Goal: Information Seeking & Learning: Learn about a topic

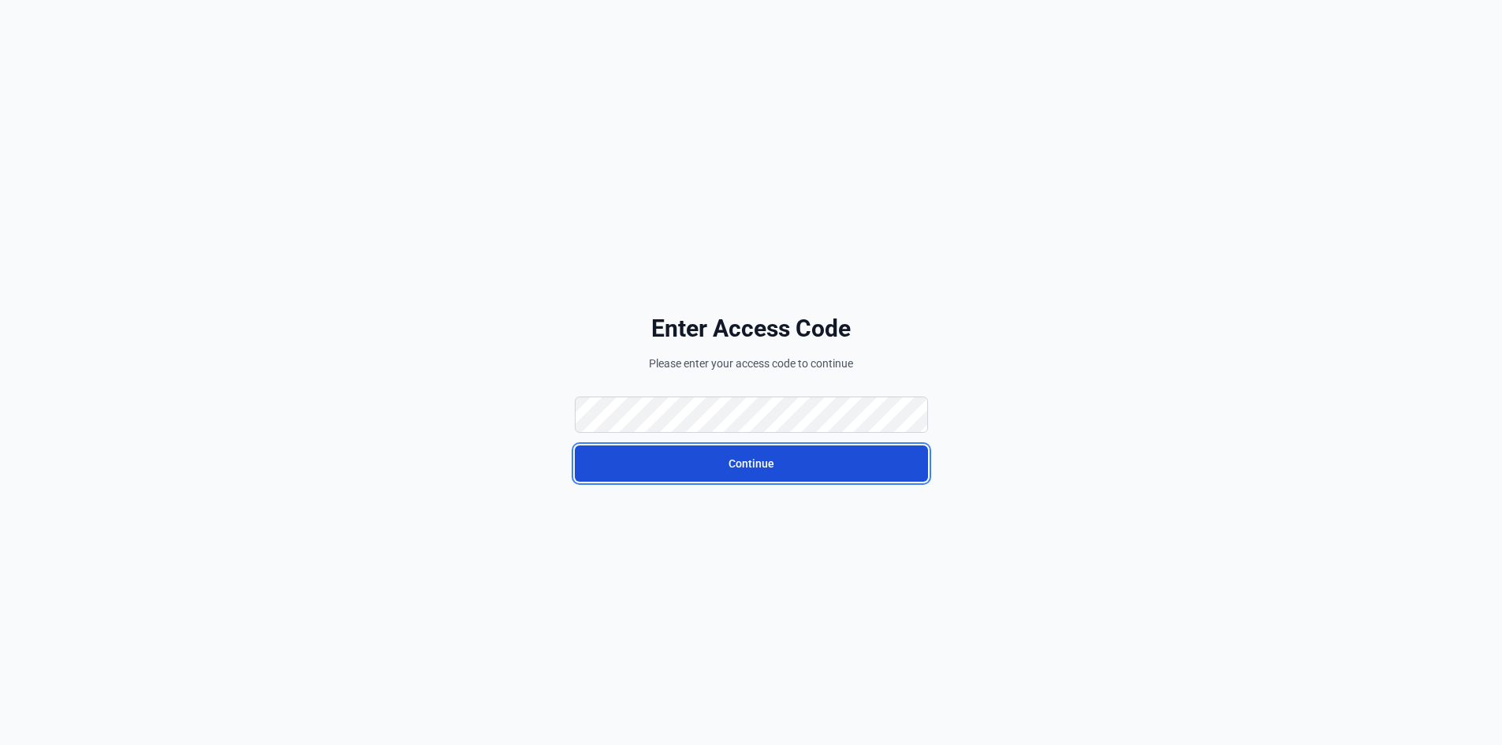
click at [641, 455] on button "Continue" at bounding box center [751, 463] width 353 height 36
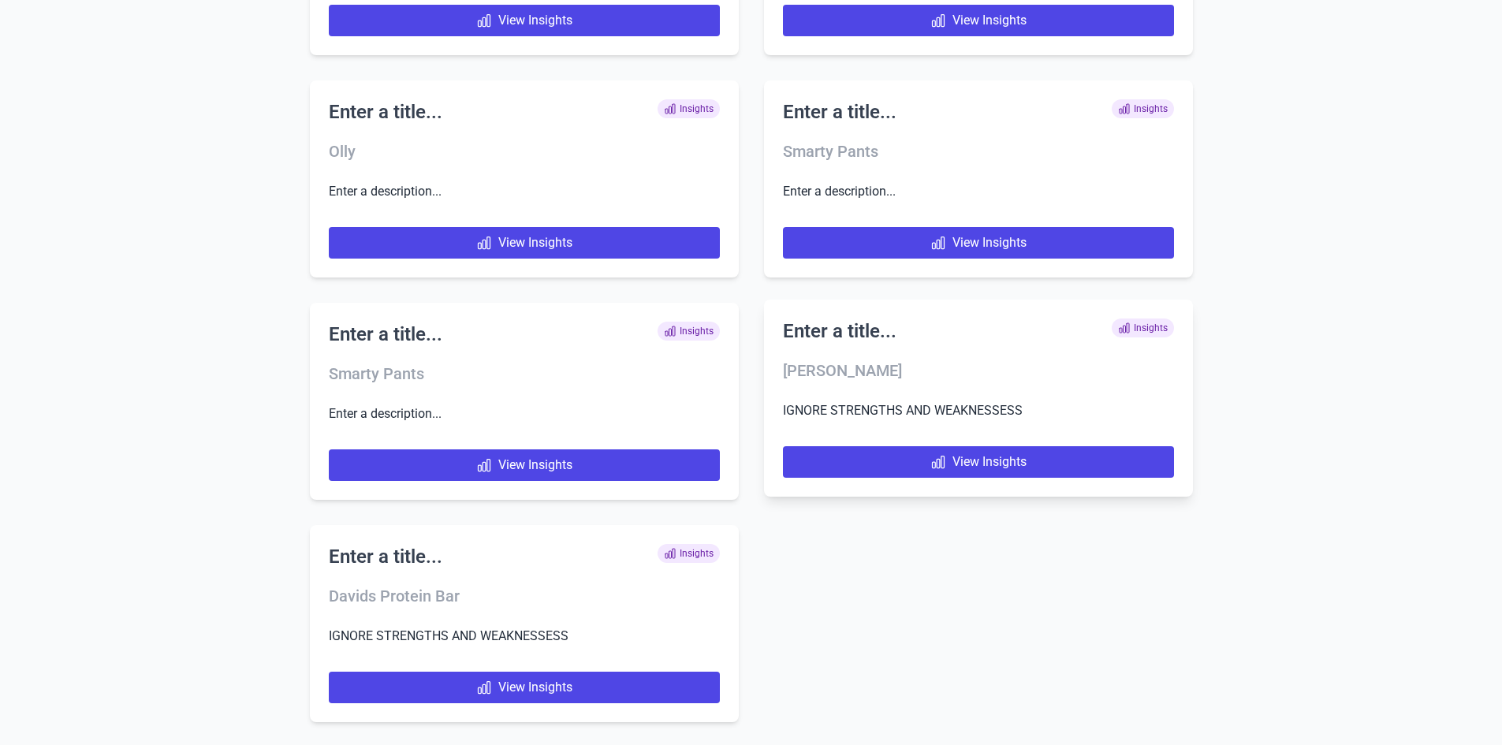
scroll to position [7657, 0]
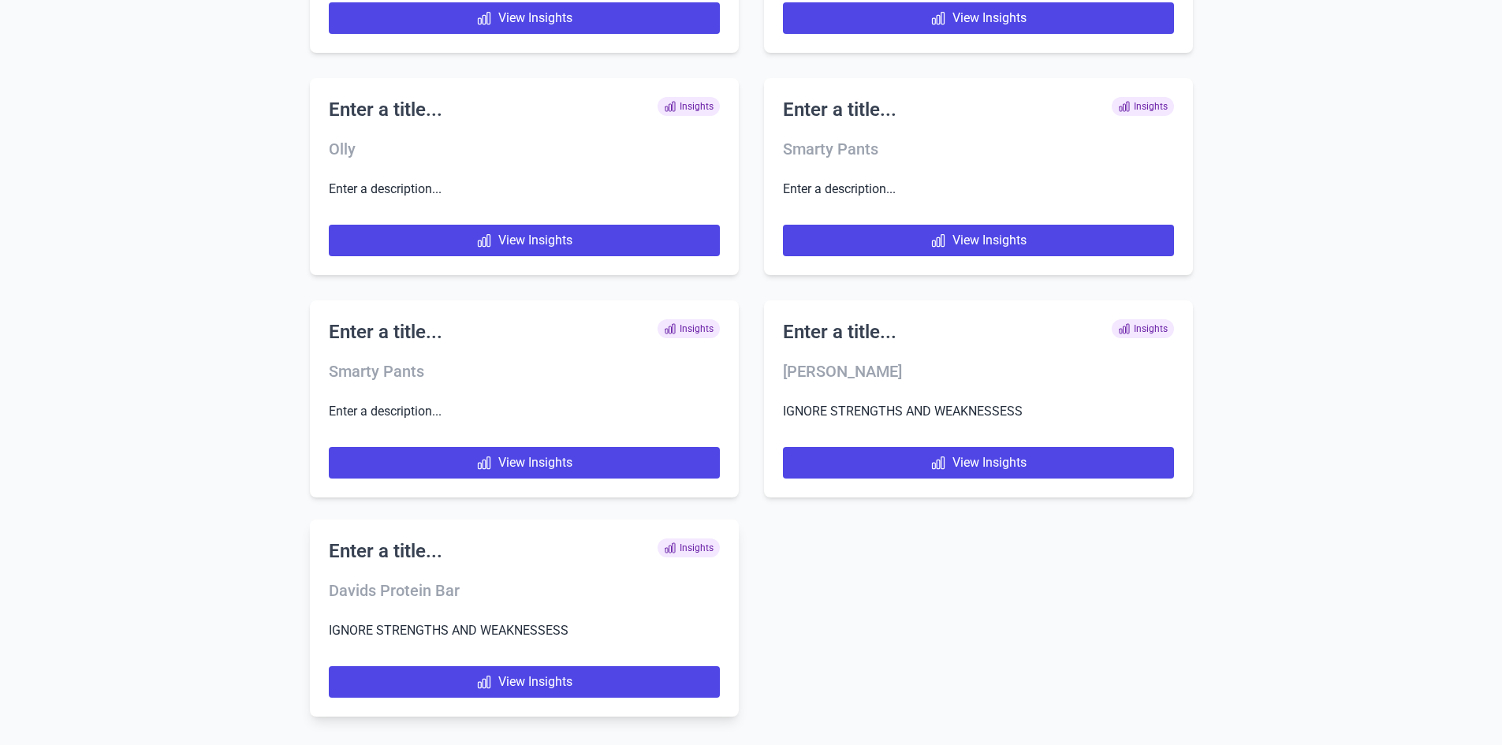
click at [397, 543] on h2 "Enter a title..." at bounding box center [386, 550] width 114 height 25
click at [510, 629] on p "IGNORE STRENGTHS AND WEAKNESSESS" at bounding box center [524, 630] width 391 height 20
click at [430, 590] on h3 "Davids Protein Bar" at bounding box center [524, 590] width 391 height 22
click at [417, 549] on h2 "Enter a title..." at bounding box center [386, 550] width 114 height 25
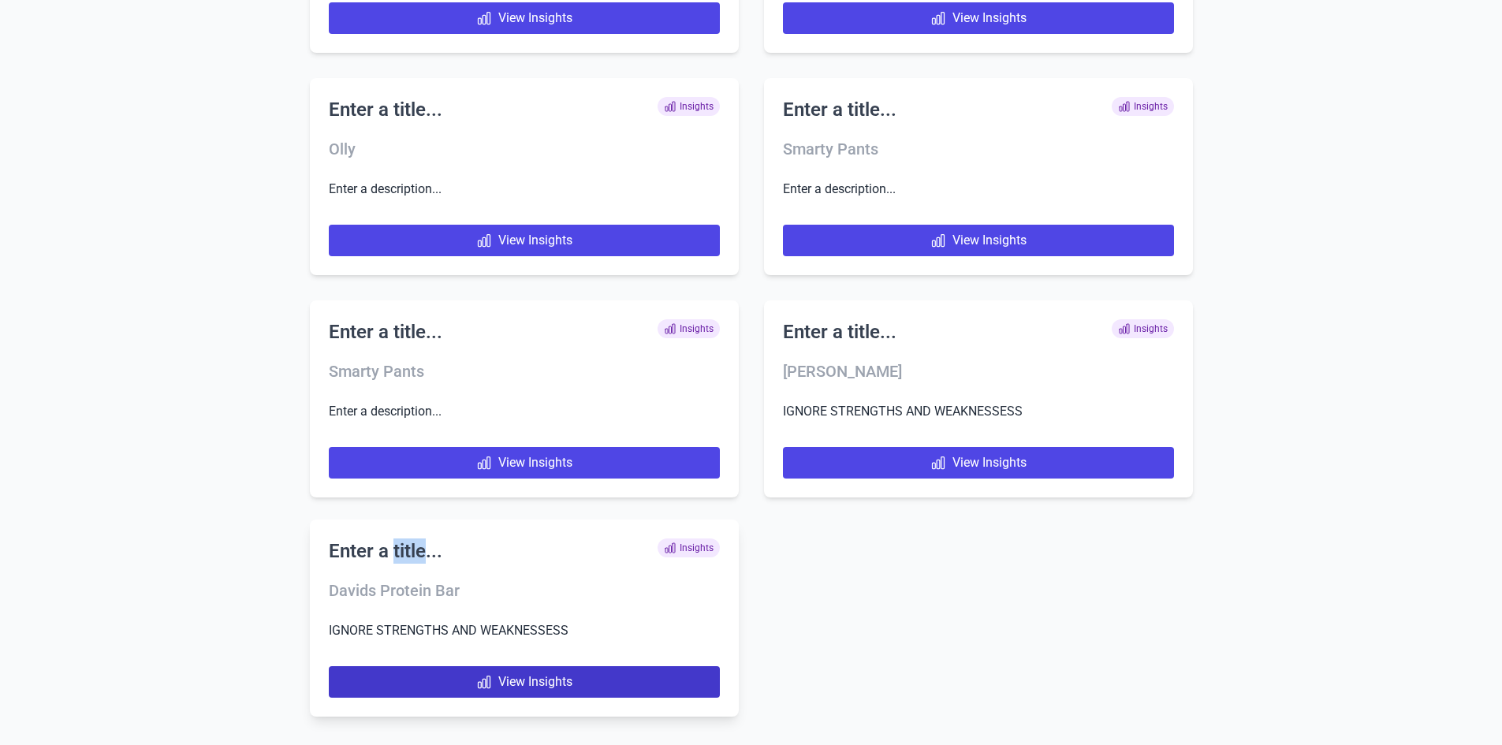
click at [516, 676] on link "View Insights" at bounding box center [524, 682] width 391 height 32
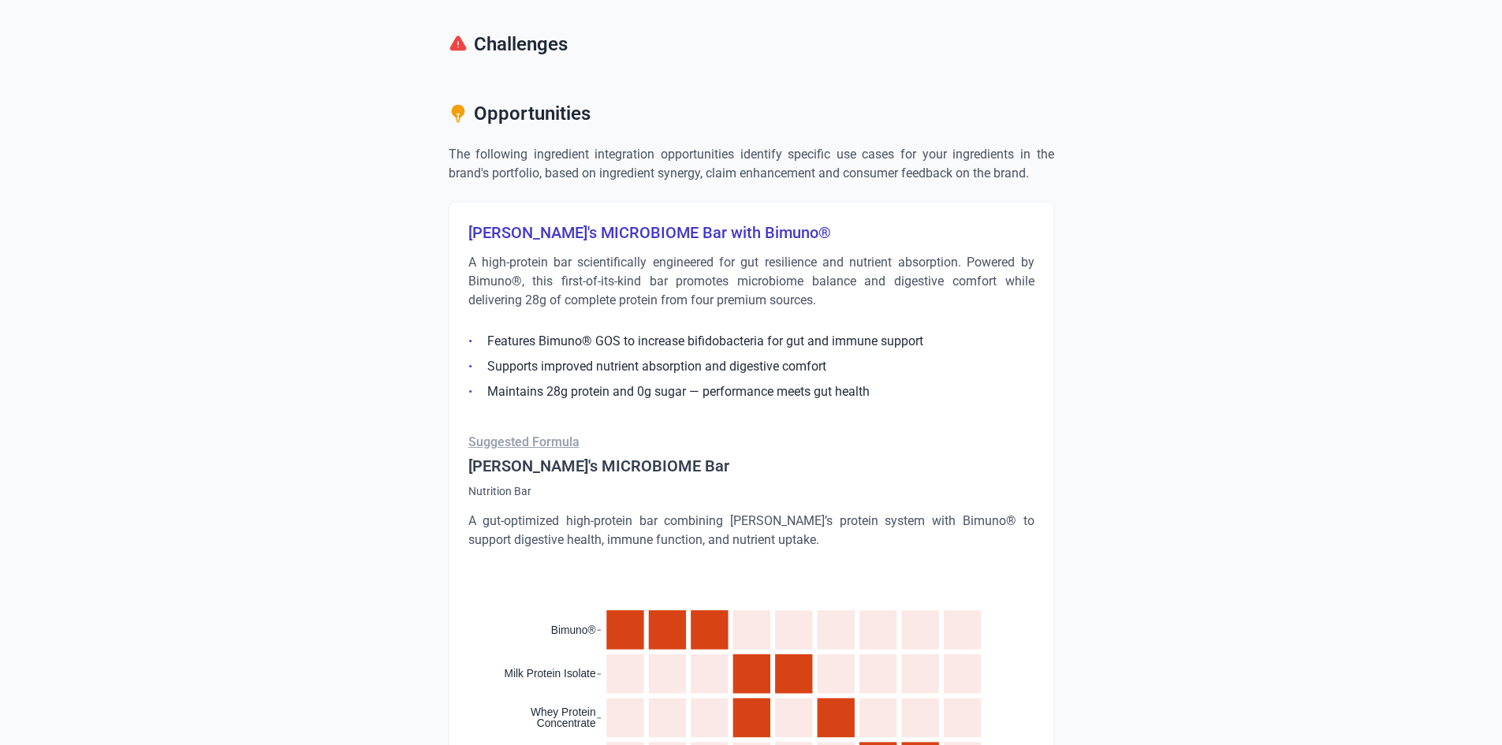
scroll to position [1025, 0]
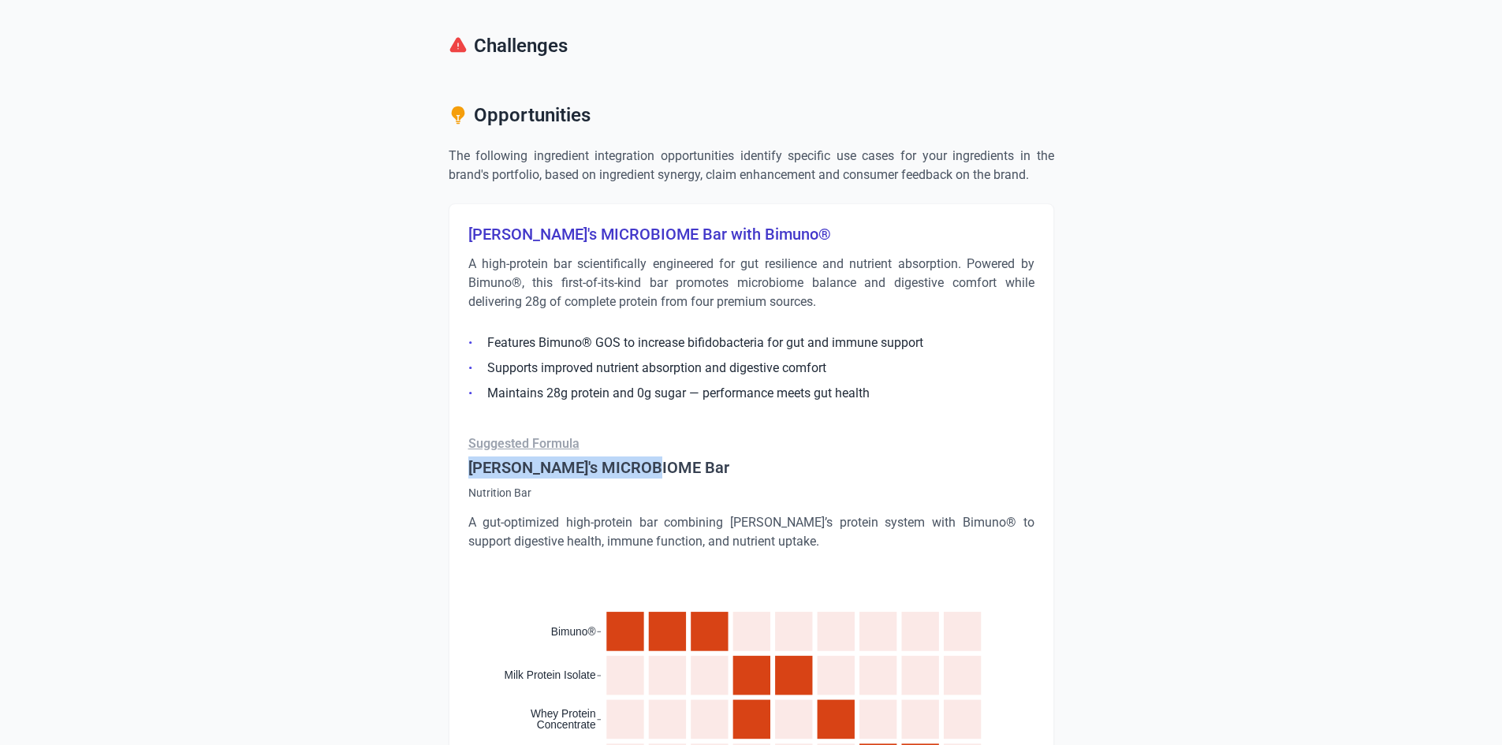
drag, startPoint x: 470, startPoint y: 469, endPoint x: 664, endPoint y: 472, distance: 194.0
click at [664, 472] on h4 "[PERSON_NAME]'s MICROBIOME Bar" at bounding box center [751, 467] width 566 height 22
copy h4 "[PERSON_NAME]'s MICROBIOME Bar"
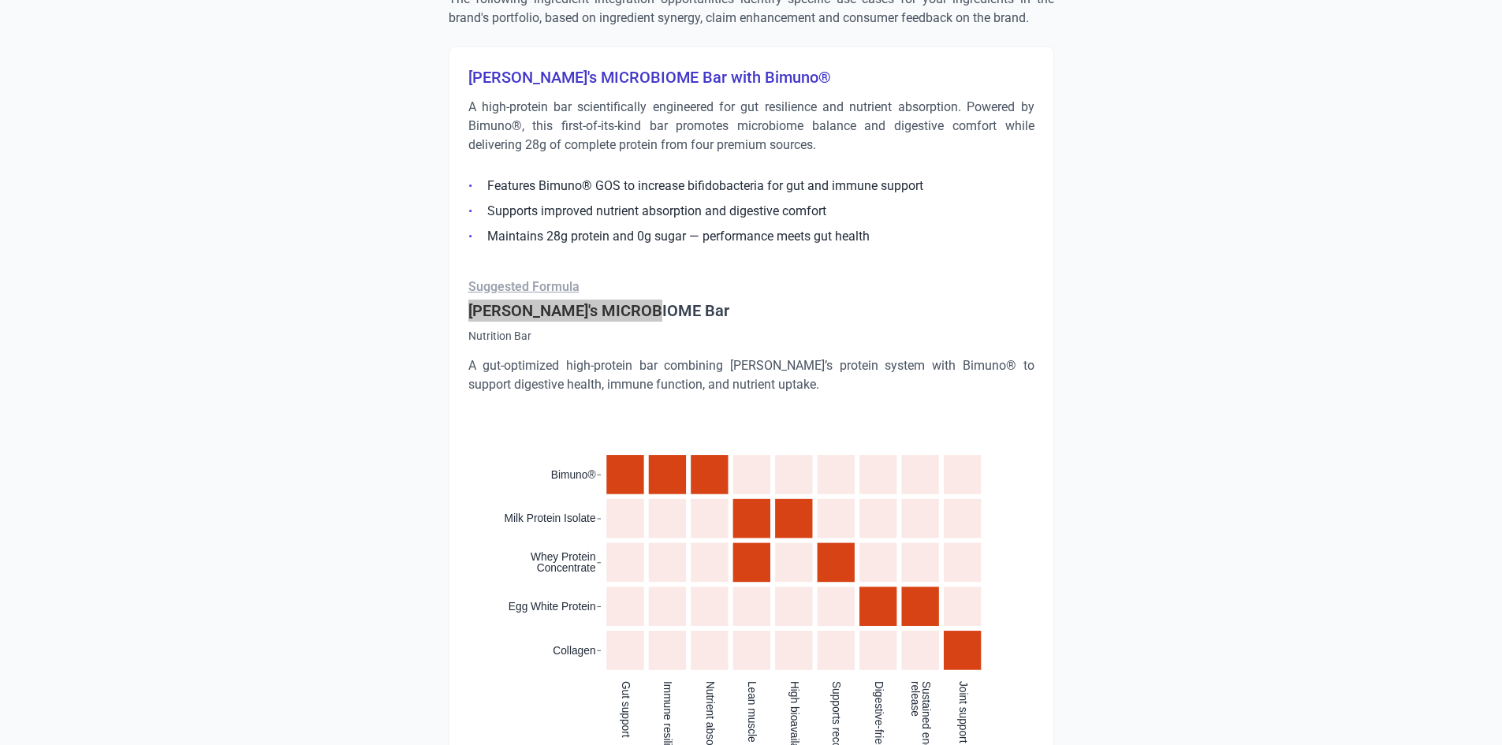
scroll to position [1261, 0]
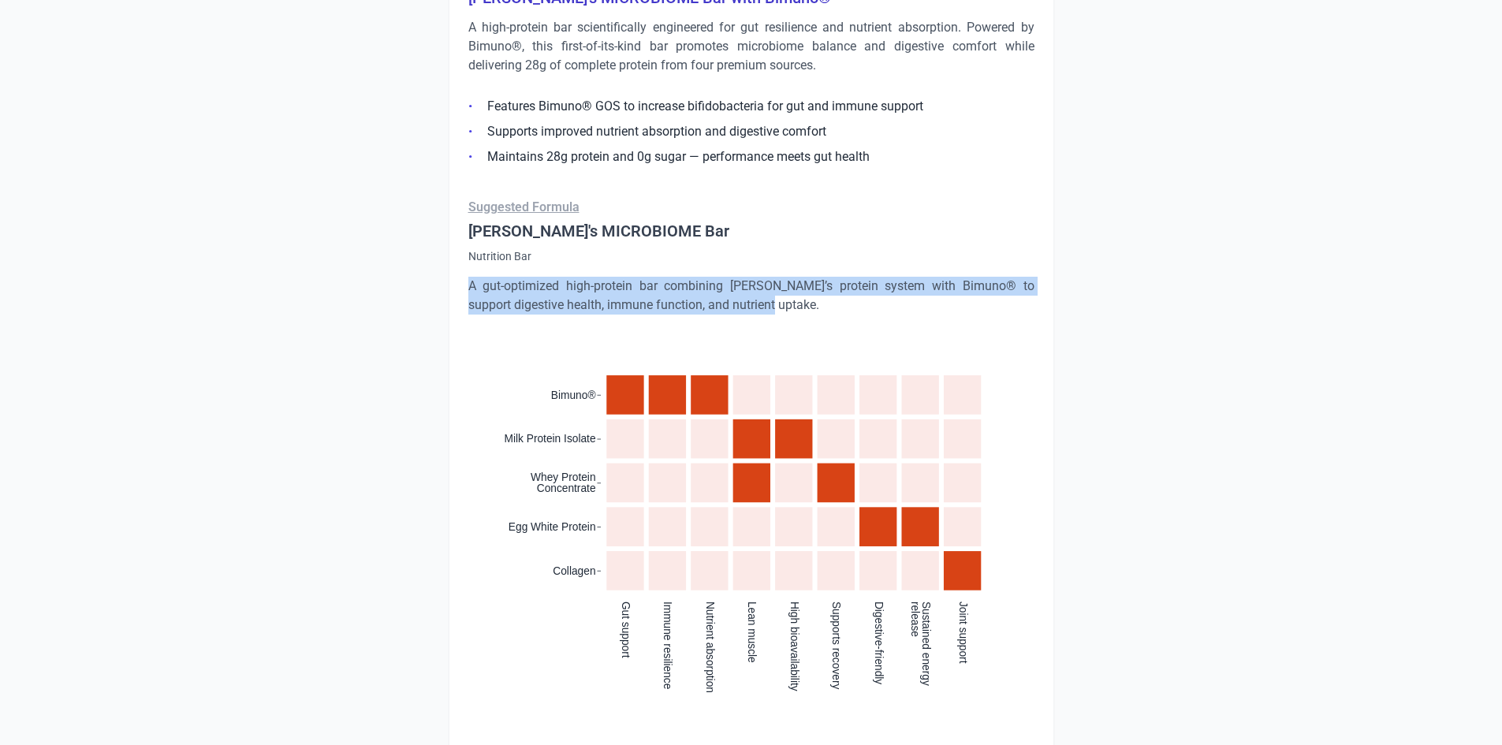
drag, startPoint x: 468, startPoint y: 285, endPoint x: 782, endPoint y: 310, distance: 315.5
click at [782, 310] on p "A gut-optimized high-protein bar combining [PERSON_NAME]’s protein system with …" at bounding box center [751, 296] width 566 height 38
copy p "A gut-optimized high-protein bar combining [PERSON_NAME]’s protein system with …"
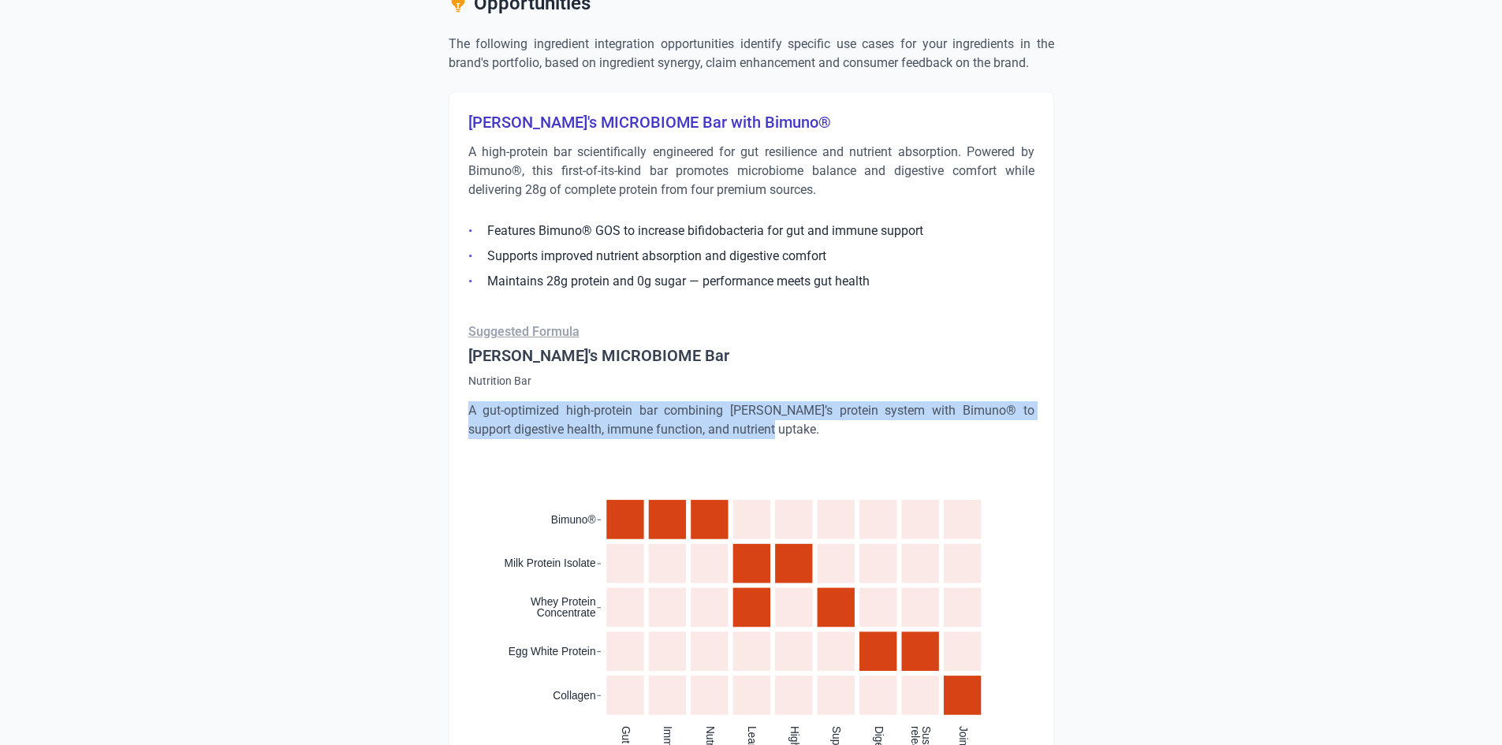
scroll to position [1104, 0]
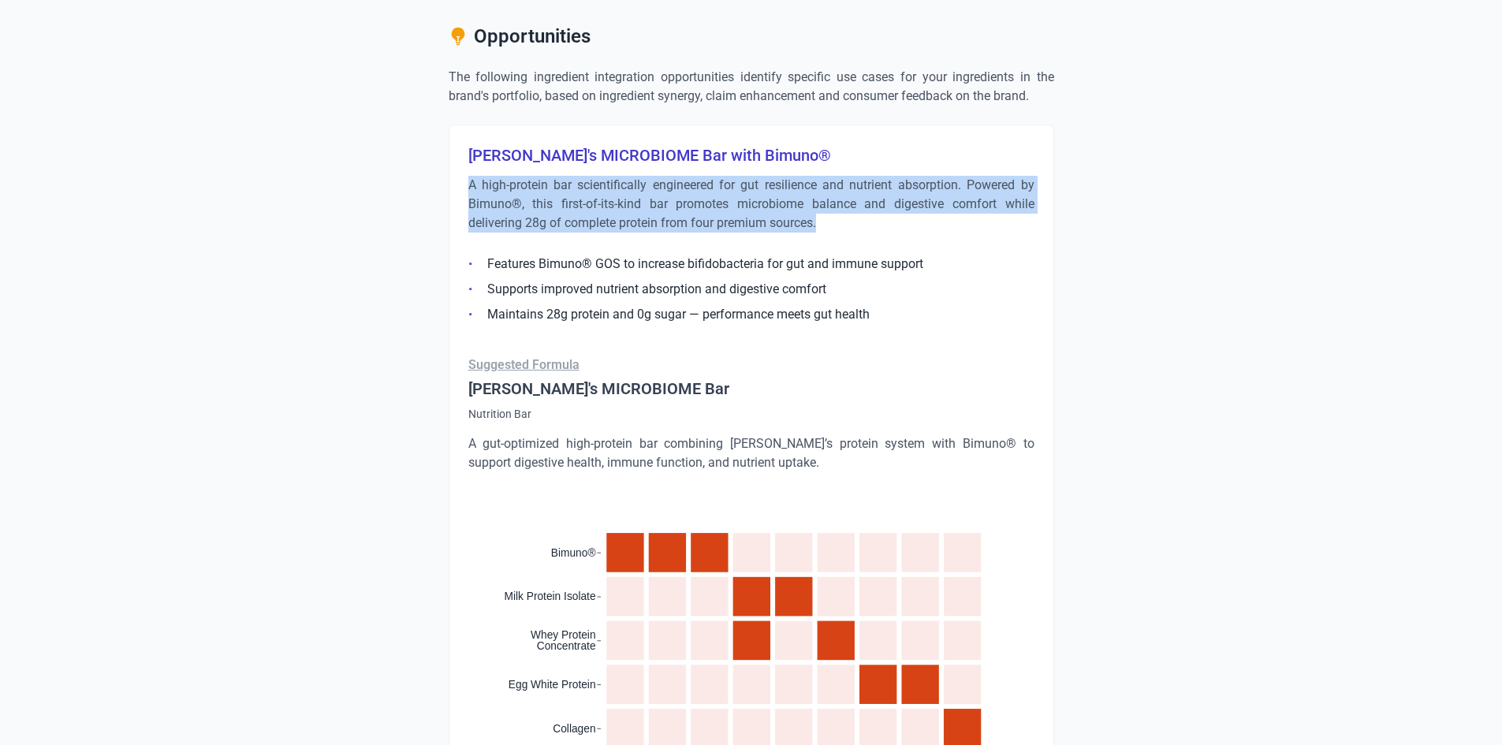
drag, startPoint x: 470, startPoint y: 181, endPoint x: 866, endPoint y: 228, distance: 399.3
click at [866, 228] on p "A high-protein bar scientifically engineered for gut resilience and nutrient ab…" at bounding box center [751, 204] width 566 height 57
copy p "A high-protein bar scientifically engineered for gut resilience and nutrient ab…"
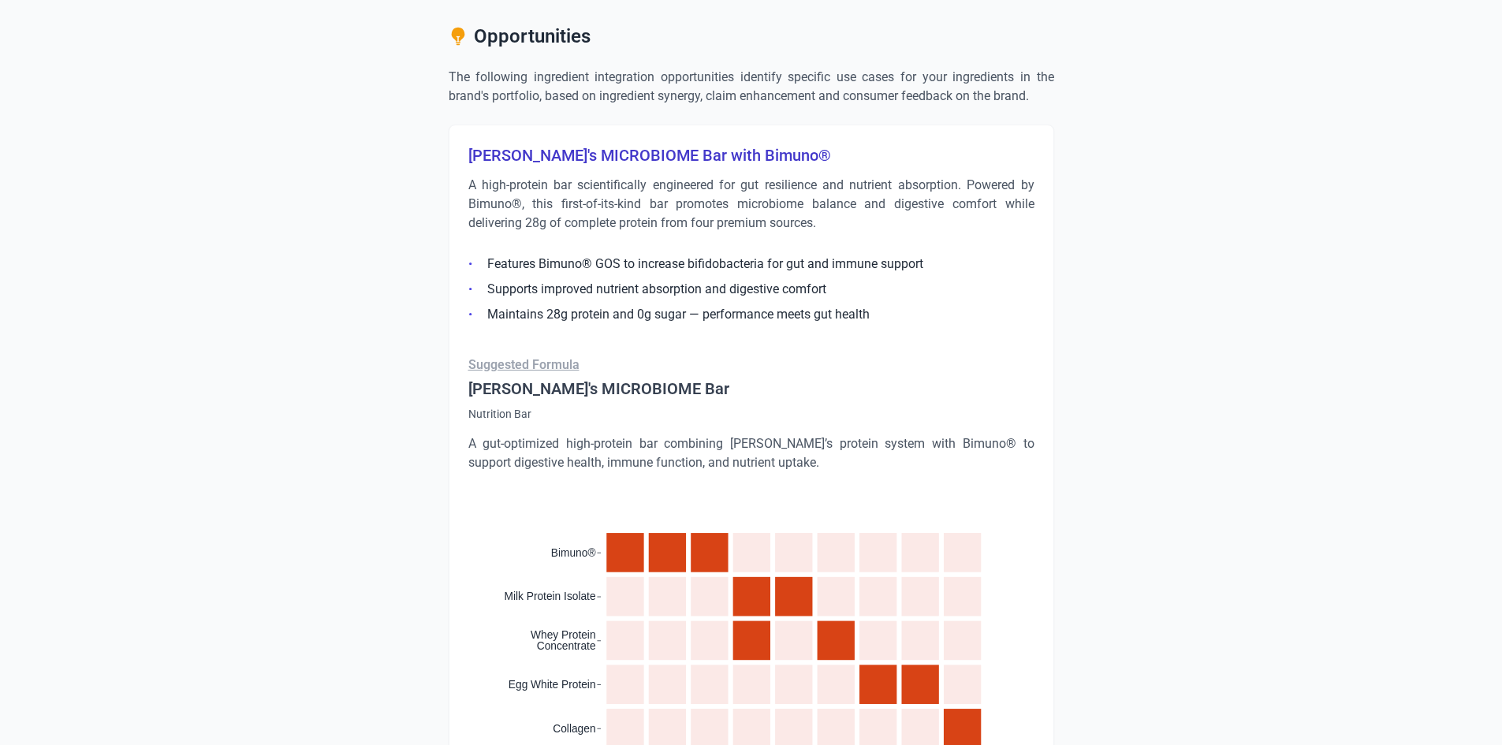
click at [652, 450] on p "A gut-optimized high-protein bar combining [PERSON_NAME]’s protein system with …" at bounding box center [751, 453] width 566 height 38
click at [614, 143] on div "[PERSON_NAME]'s MICROBIOME Bar with Bimuno® A high-protein bar scientifically e…" at bounding box center [751, 619] width 605 height 989
click at [614, 159] on h3 "[PERSON_NAME]'s MICROBIOME Bar with Bimuno®" at bounding box center [751, 155] width 566 height 22
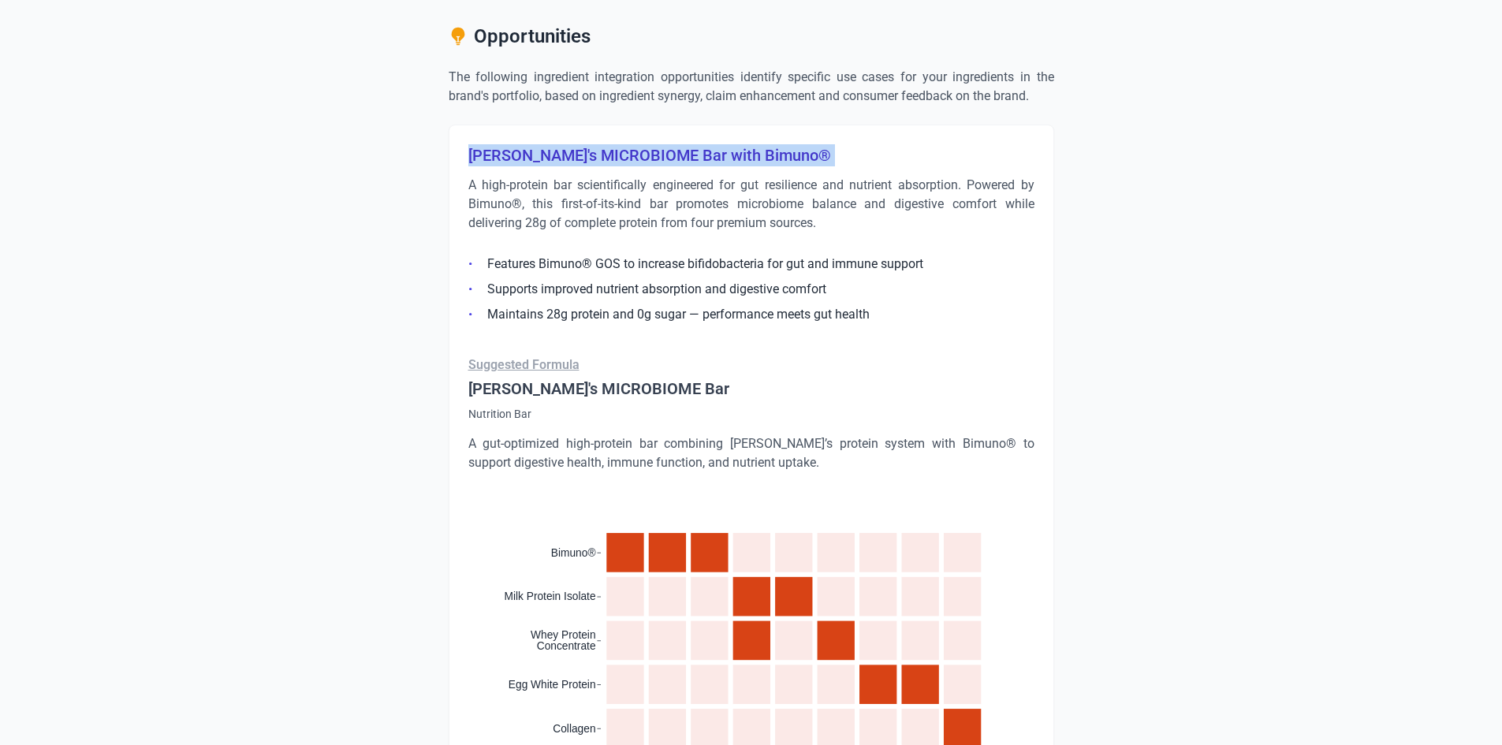
copy h3 "[PERSON_NAME]'s MICROBIOME Bar with Bimuno®"
click at [615, 150] on h3 "[PERSON_NAME]'s MICROBIOME Bar with Bimuno®" at bounding box center [751, 155] width 566 height 22
click at [806, 222] on p "A high-protein bar scientifically engineered for gut resilience and nutrient ab…" at bounding box center [751, 204] width 566 height 57
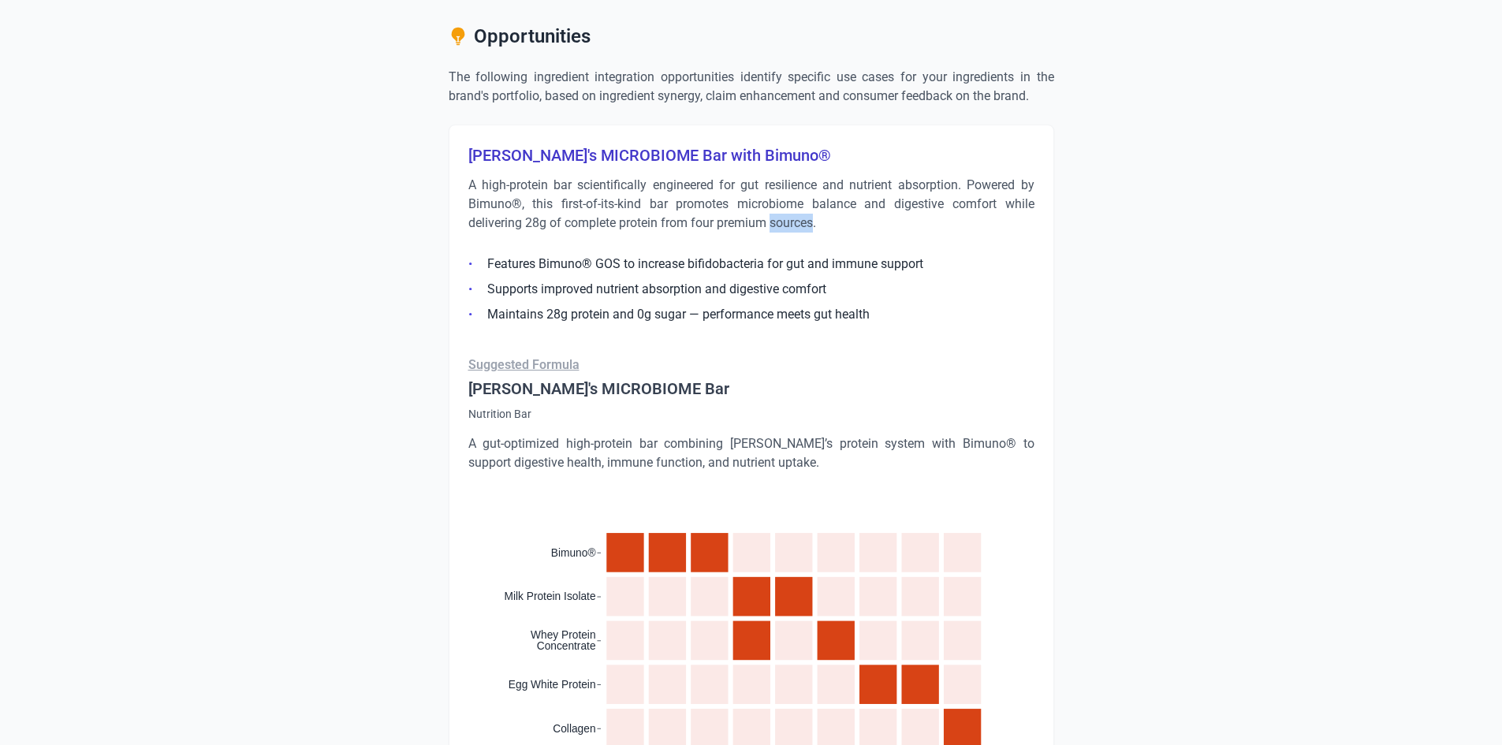
click at [806, 222] on p "A high-protein bar scientifically engineered for gut resilience and nutrient ab…" at bounding box center [751, 204] width 566 height 57
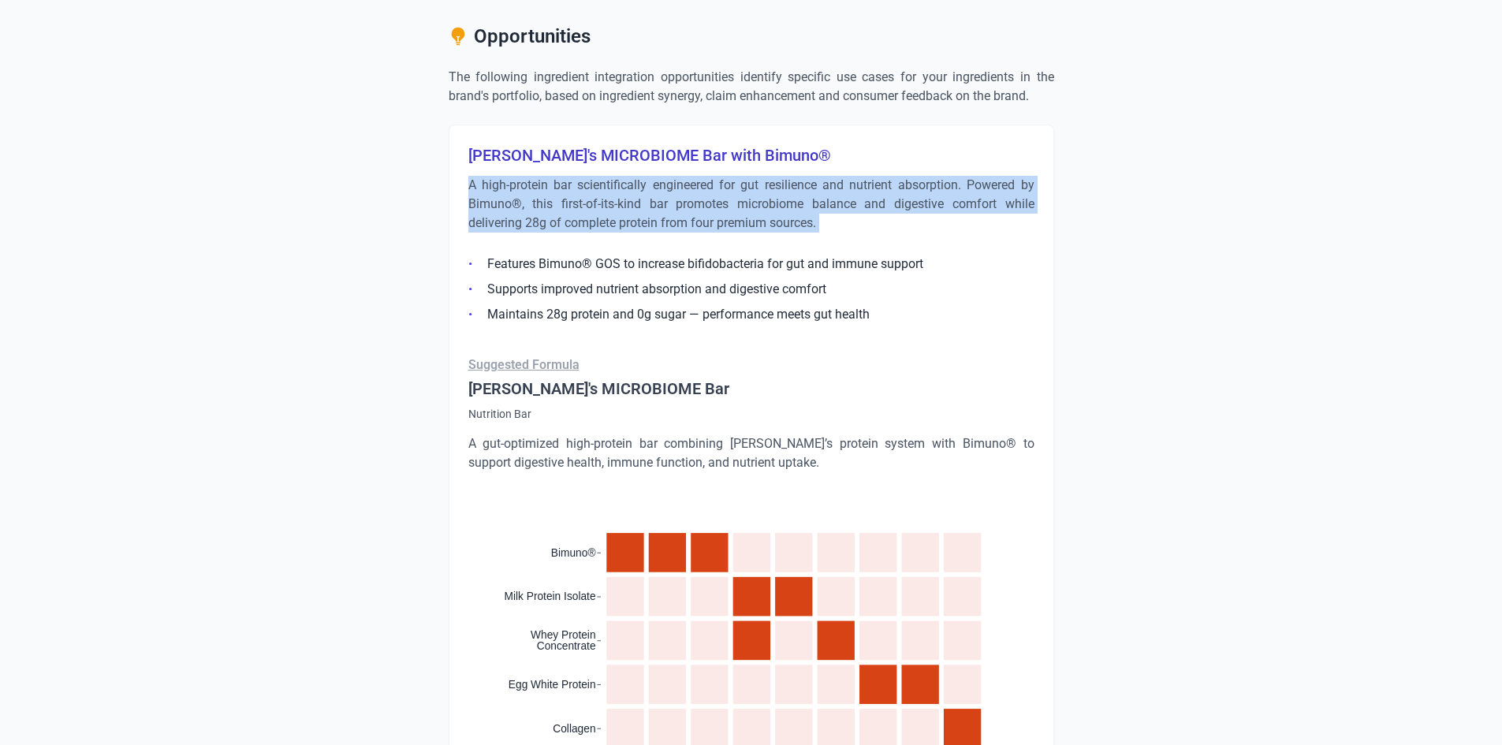
click at [806, 222] on p "A high-protein bar scientifically engineered for gut resilience and nutrient ab…" at bounding box center [751, 204] width 566 height 57
copy div "A high-protein bar scientifically engineered for gut resilience and nutrient ab…"
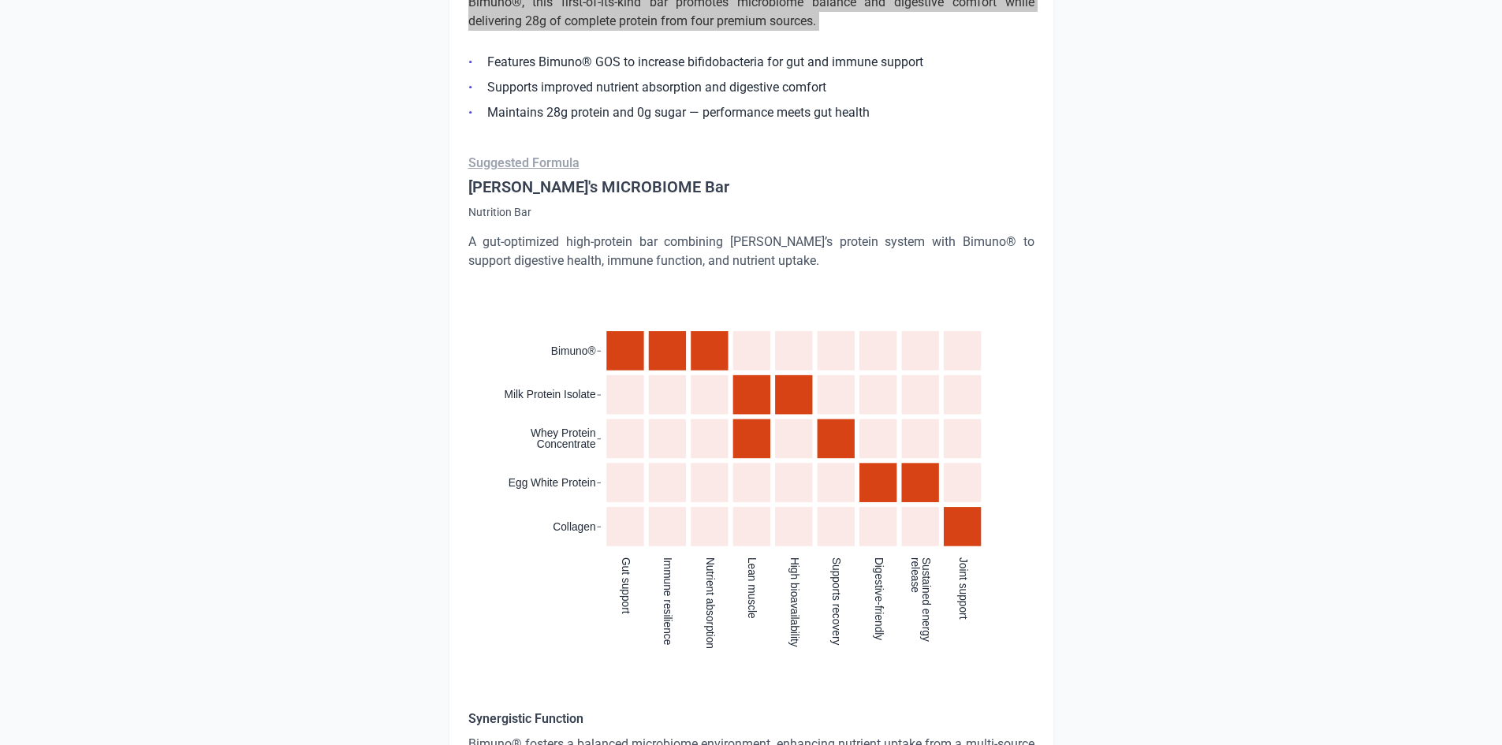
scroll to position [1340, 0]
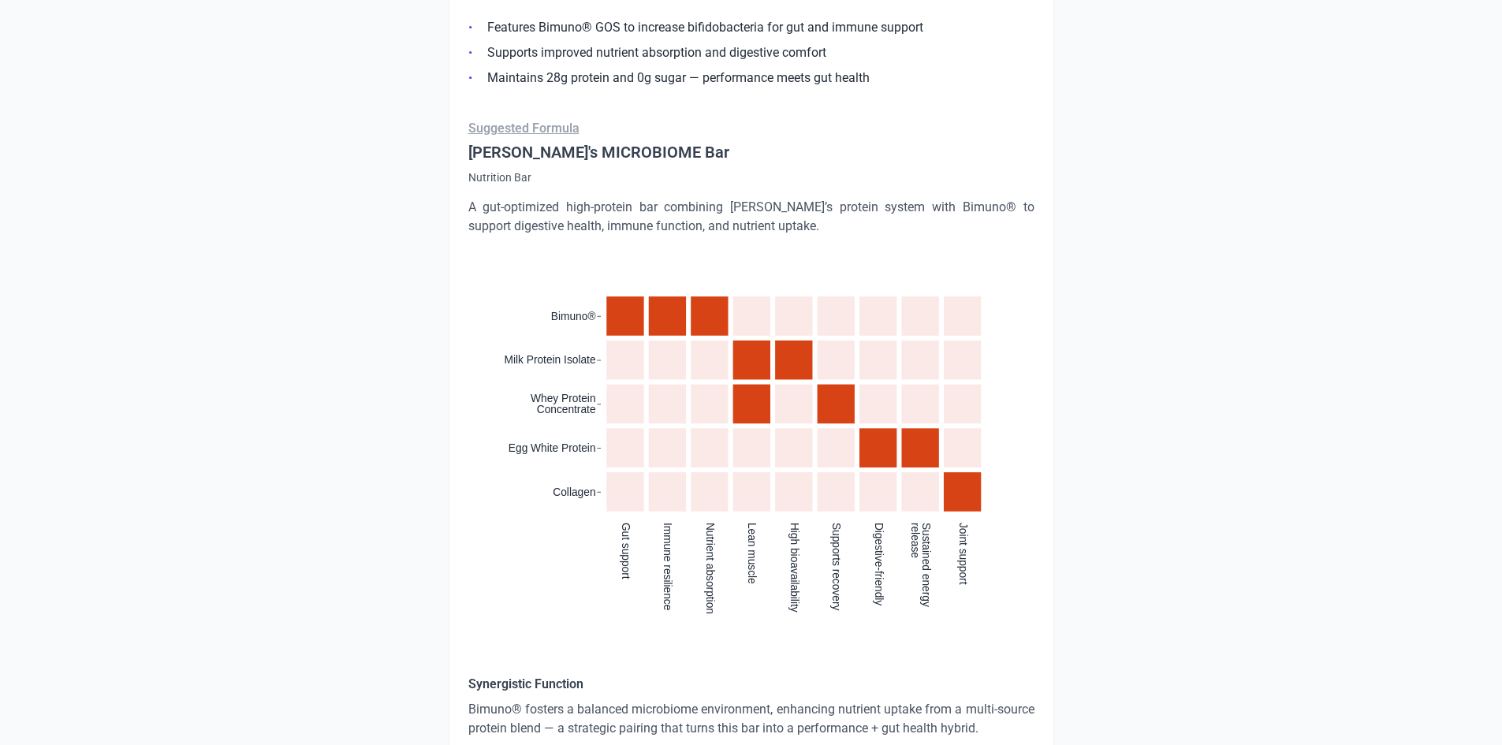
drag, startPoint x: 695, startPoint y: 370, endPoint x: 687, endPoint y: 374, distance: 8.8
click at [695, 370] on rect "cell" at bounding box center [709, 360] width 37 height 39
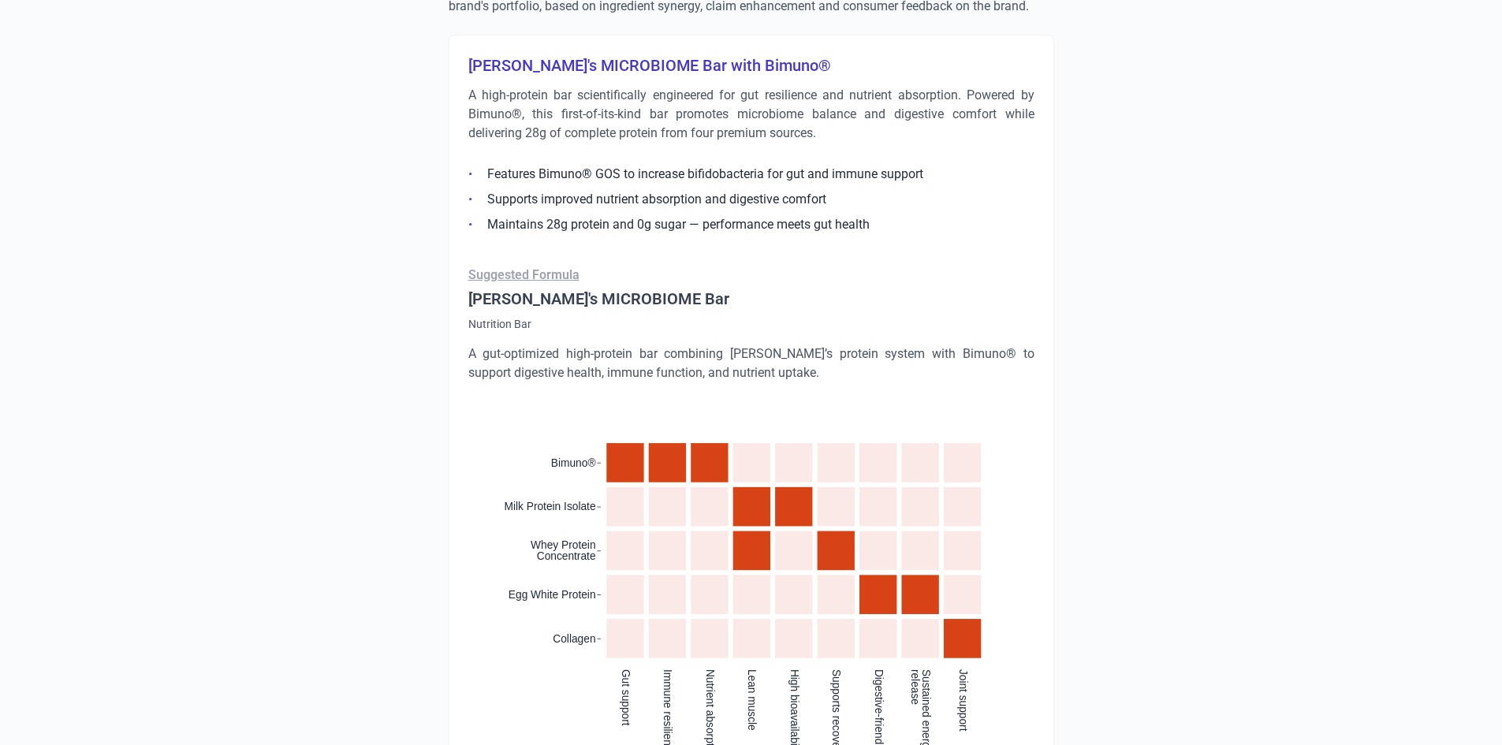
scroll to position [1183, 0]
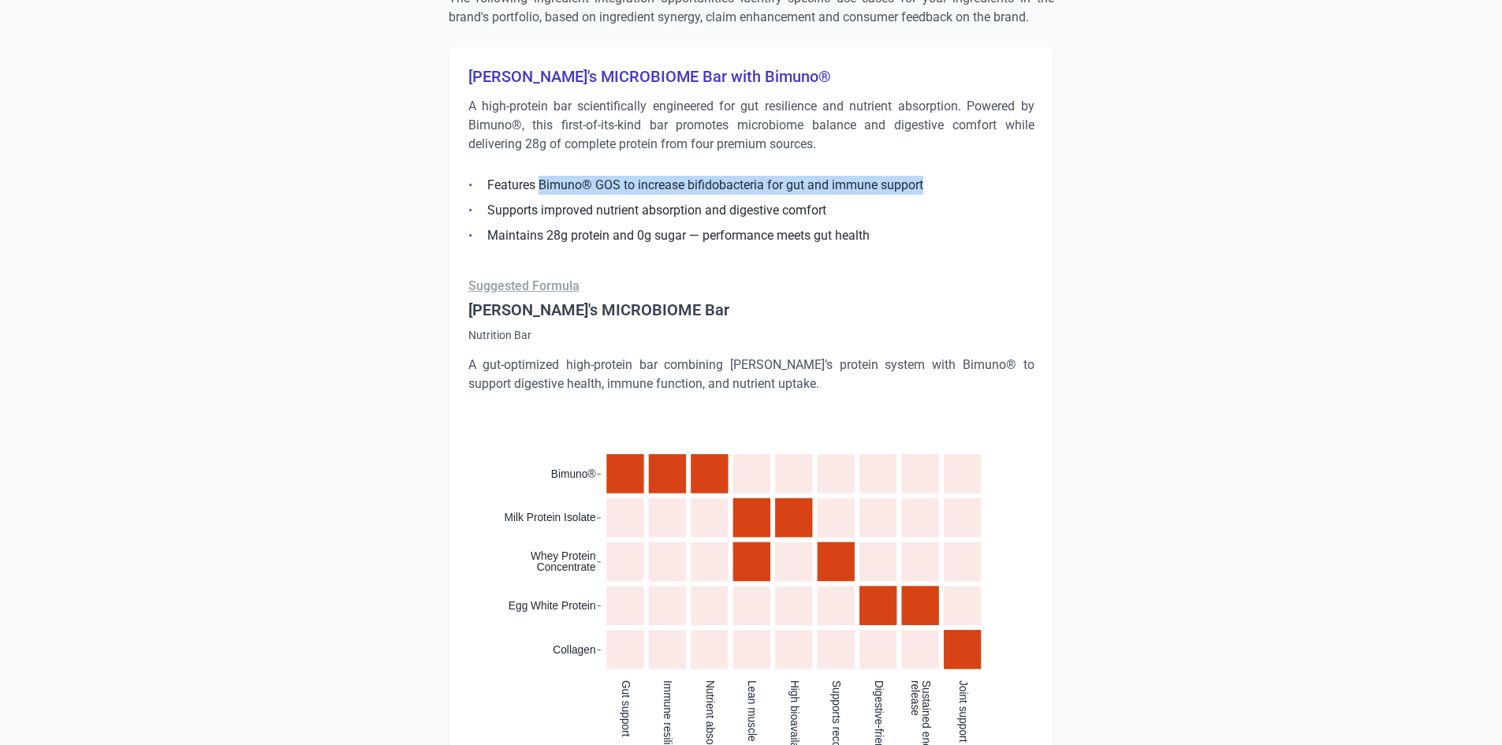
drag, startPoint x: 538, startPoint y: 182, endPoint x: 933, endPoint y: 188, distance: 395.8
click at [933, 188] on li "Features Bimuno® GOS to increase bifidobacteria for gut and immune support" at bounding box center [751, 185] width 566 height 19
copy li "Bimuno® GOS to increase bifidobacteria for gut and immune support"
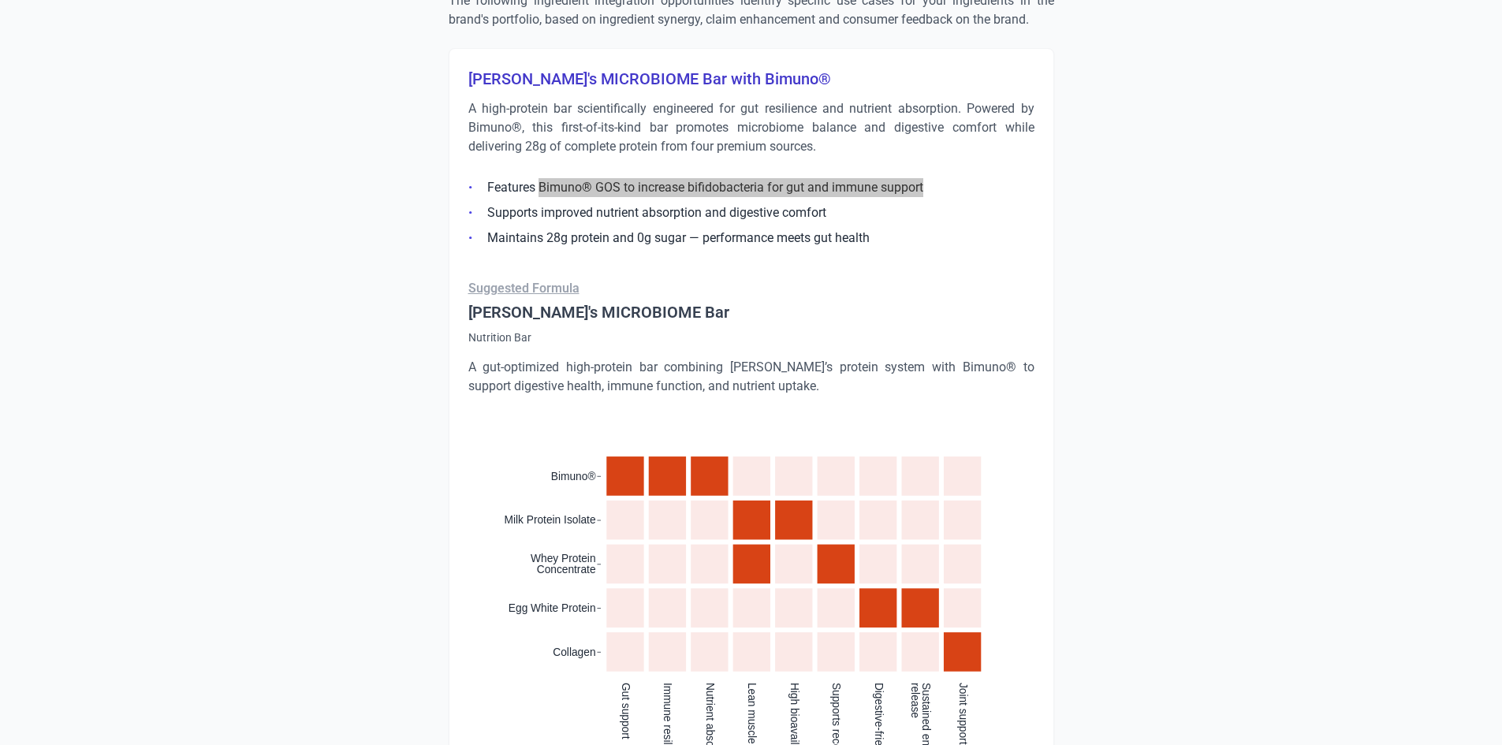
scroll to position [1104, 0]
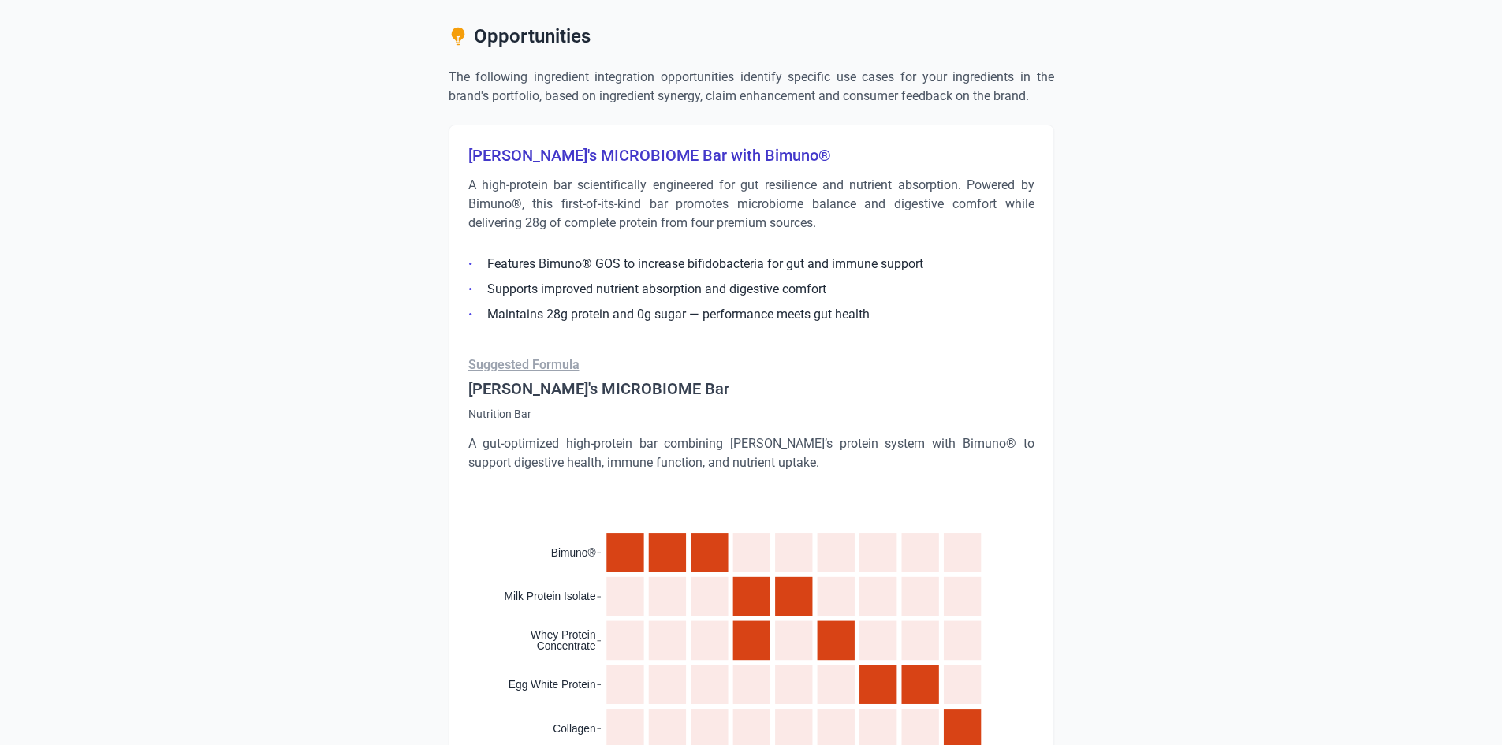
click at [755, 287] on li "Supports improved nutrient absorption and digestive comfort" at bounding box center [751, 289] width 566 height 19
copy li "Supports improved nutrient absorption and digestive comfort"
click at [639, 318] on li "Maintains 28g protein and 0g sugar — performance meets gut health" at bounding box center [751, 314] width 566 height 19
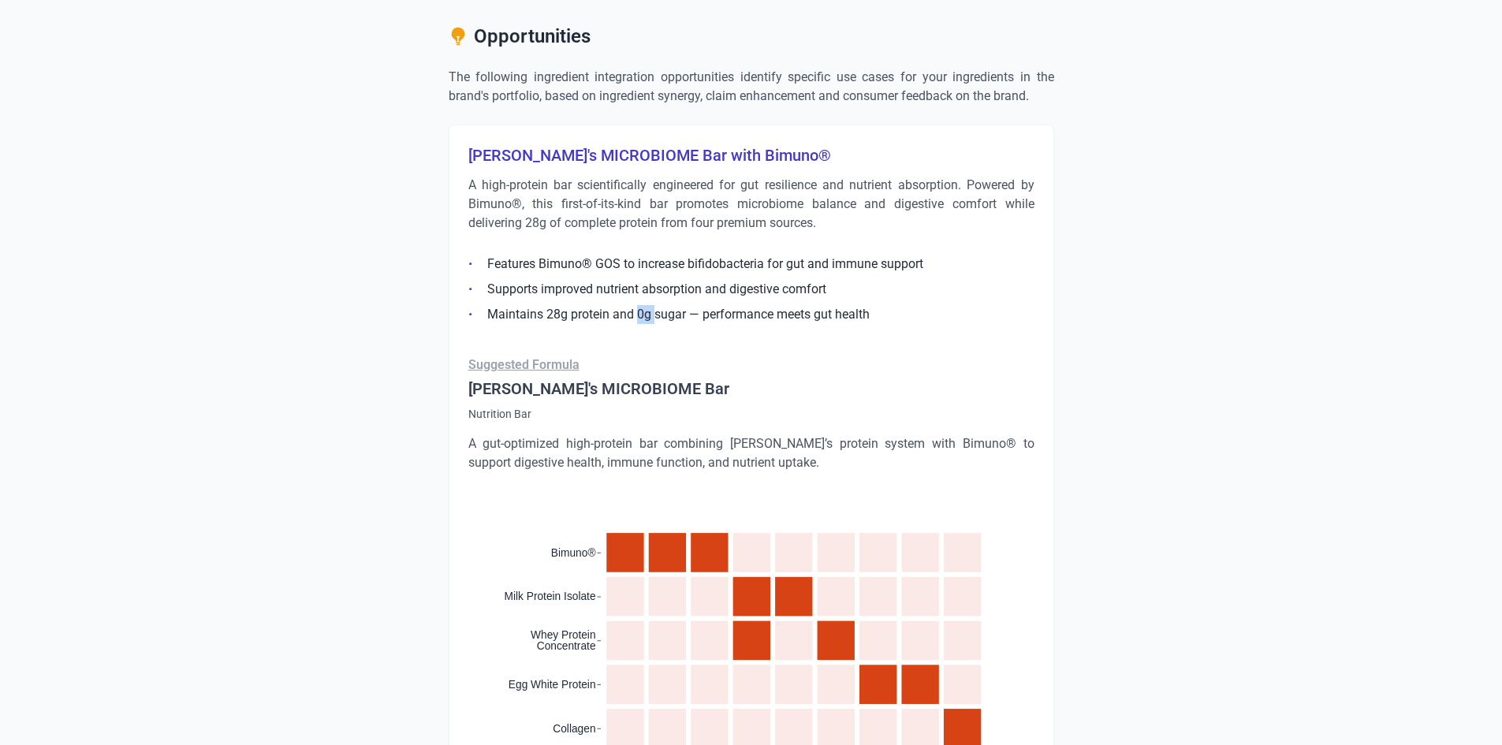
click at [639, 318] on li "Maintains 28g protein and 0g sugar — performance meets gut health" at bounding box center [751, 314] width 566 height 19
copy ul "Maintains 28g protein and 0g sugar — performance meets gut health"
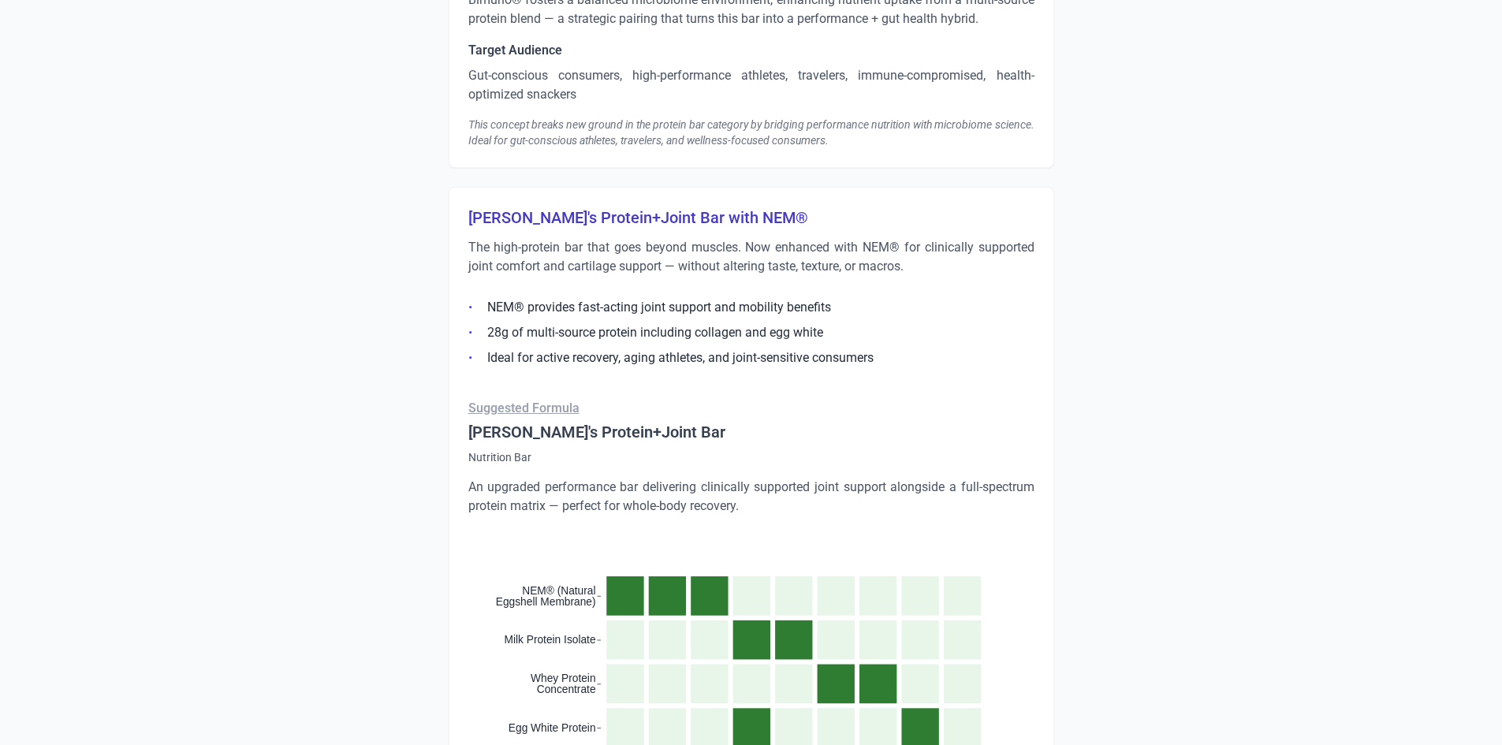
scroll to position [1813, 0]
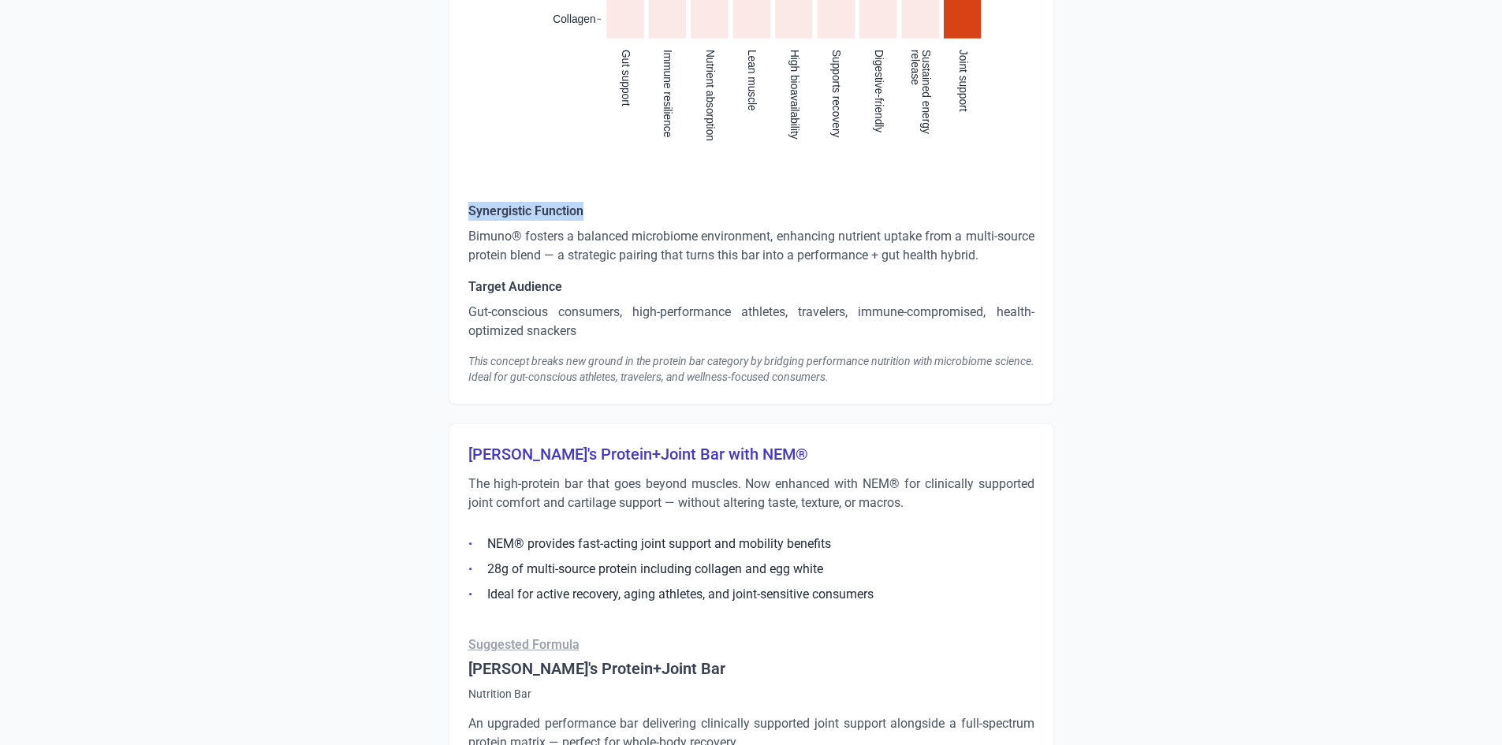
drag, startPoint x: 468, startPoint y: 214, endPoint x: 616, endPoint y: 214, distance: 147.4
click at [616, 214] on h5 "Synergistic Function" at bounding box center [751, 211] width 566 height 19
copy h5 "Synergistic Function"
click at [585, 242] on p "Bimuno® fosters a balanced microbiome environment, enhancing nutrient uptake fr…" at bounding box center [751, 246] width 566 height 38
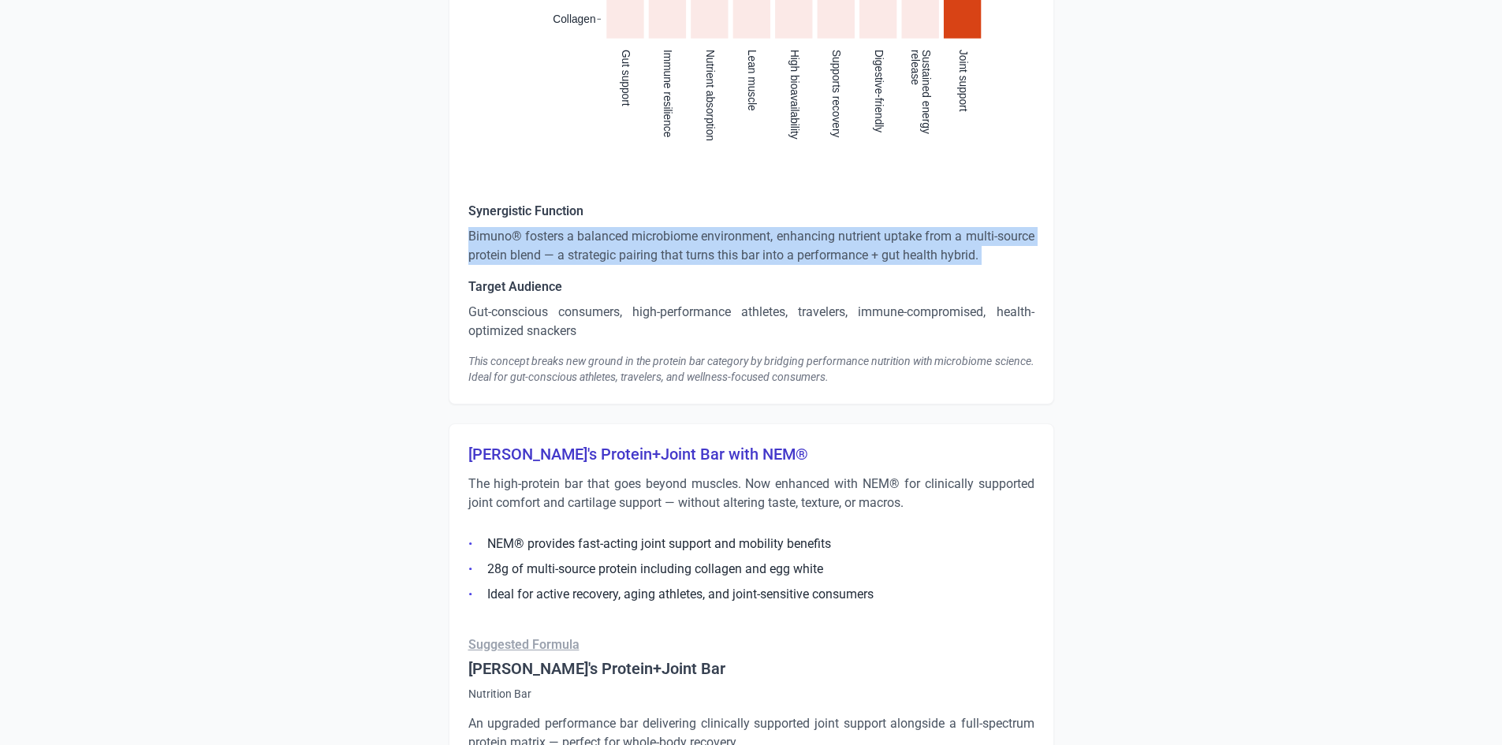
click at [585, 242] on p "Bimuno® fosters a balanced microbiome environment, enhancing nutrient uptake fr…" at bounding box center [751, 246] width 566 height 38
copy p "Bimuno® fosters a balanced microbiome environment, enhancing nutrient uptake fr…"
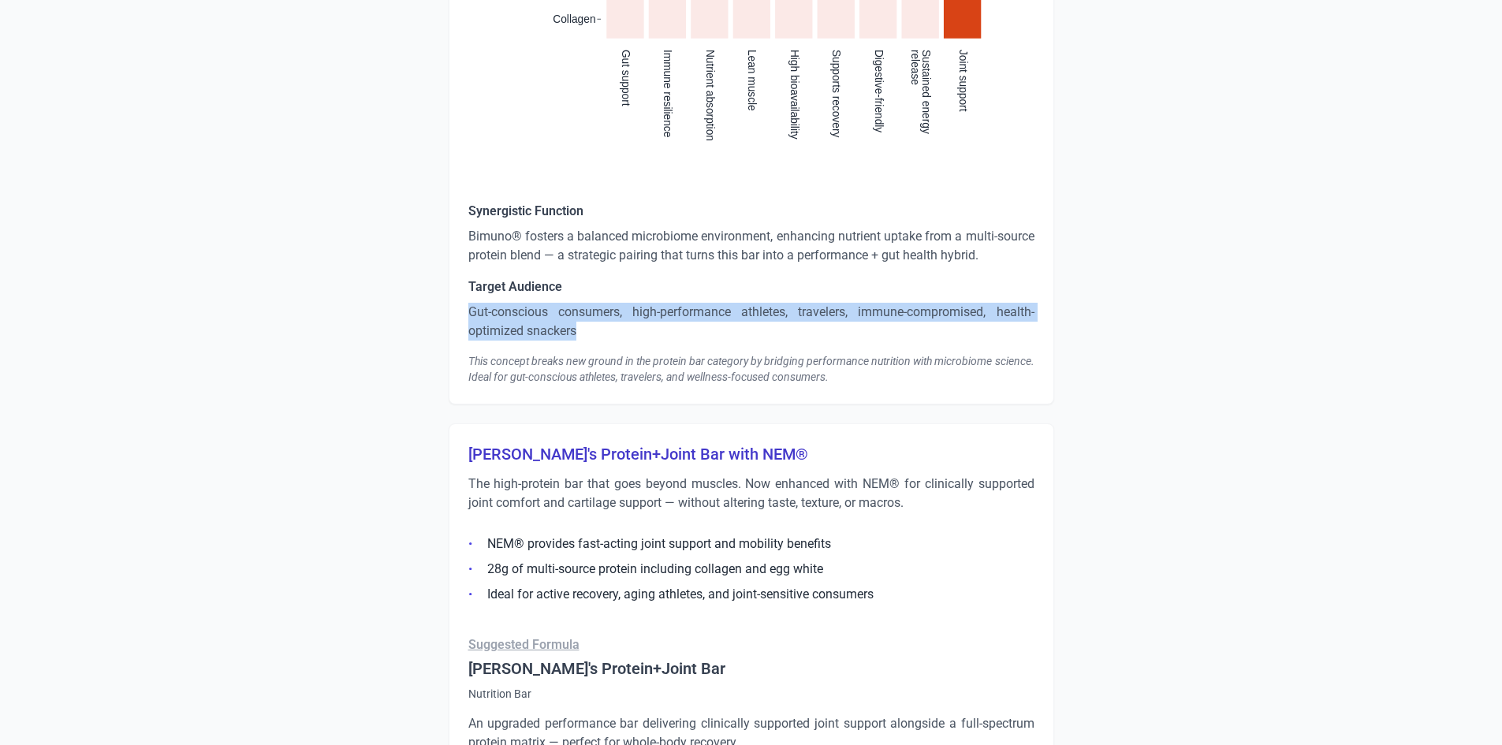
drag, startPoint x: 471, startPoint y: 313, endPoint x: 651, endPoint y: 333, distance: 180.8
click at [651, 333] on p "Gut-conscious consumers, high-performance athletes, travelers, immune-compromis…" at bounding box center [751, 322] width 566 height 38
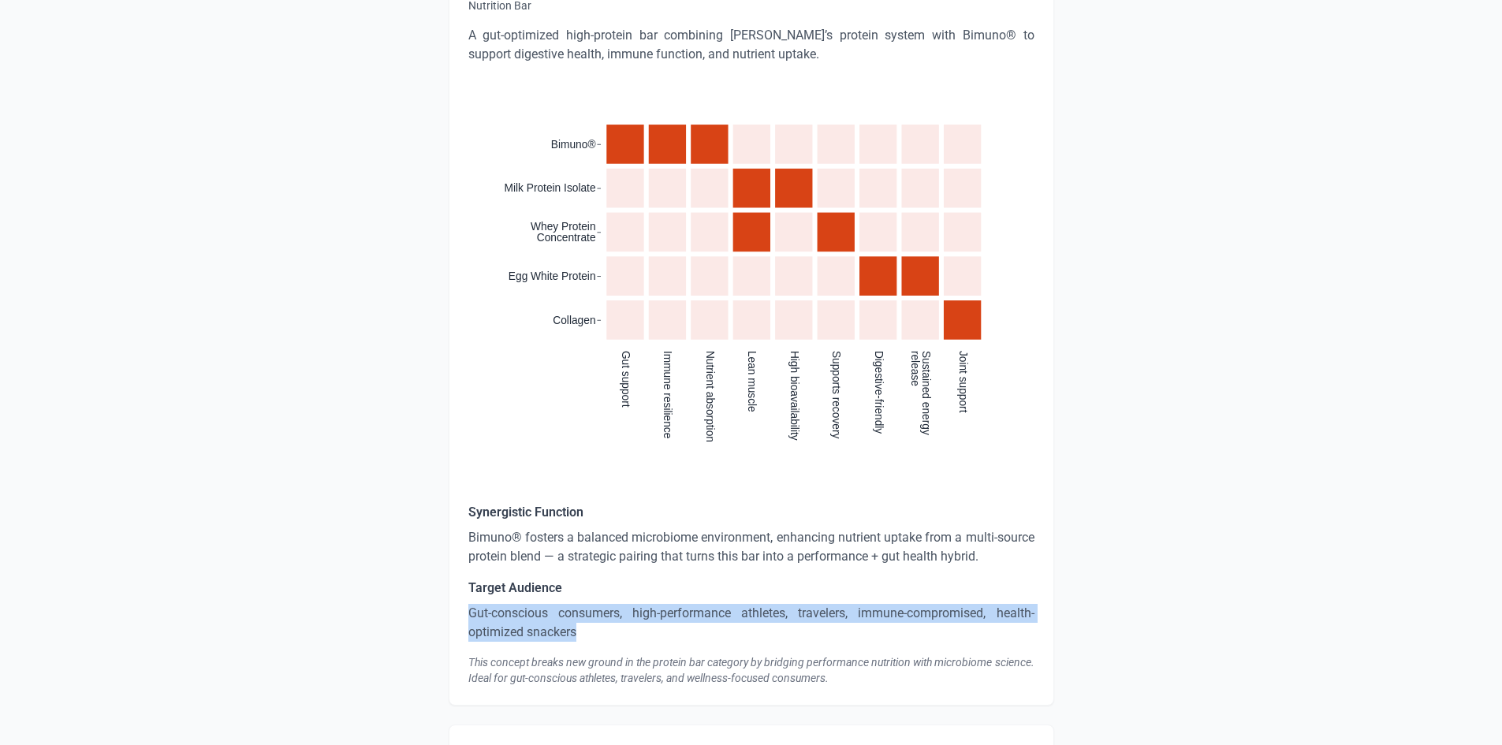
scroll to position [1577, 0]
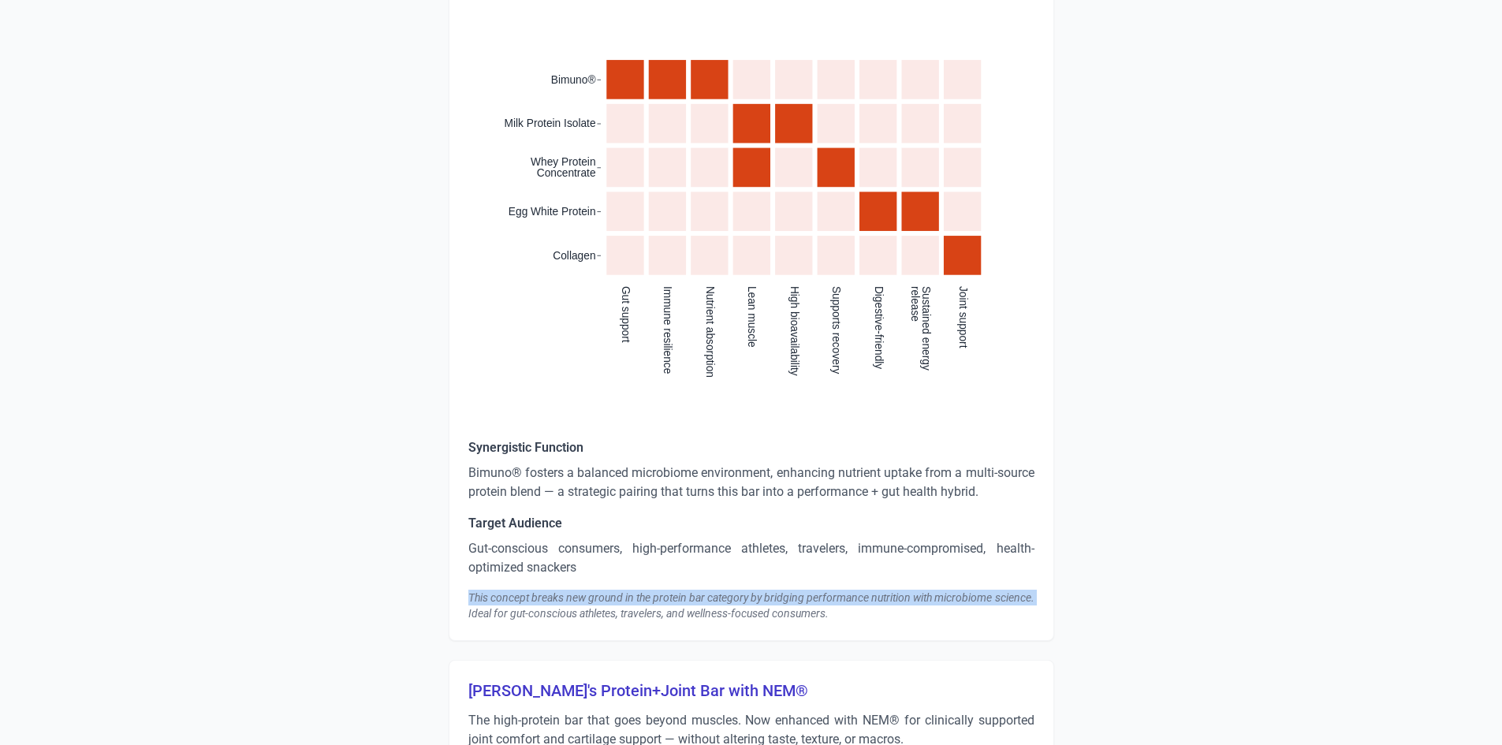
drag, startPoint x: 470, startPoint y: 599, endPoint x: 510, endPoint y: 614, distance: 42.9
click at [510, 614] on div "This concept breaks new ground in the protein bar category by bridging performa…" at bounding box center [751, 606] width 566 height 32
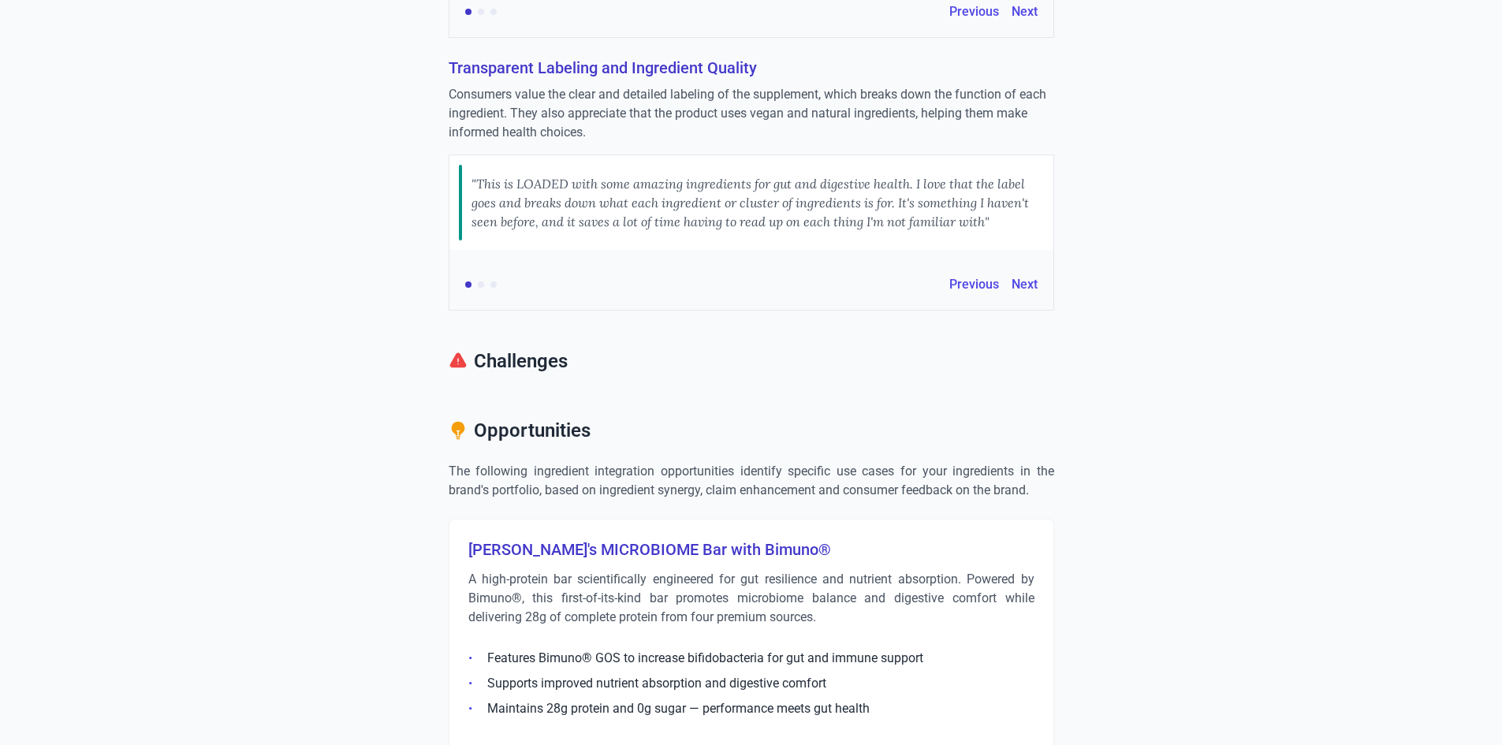
scroll to position [946, 0]
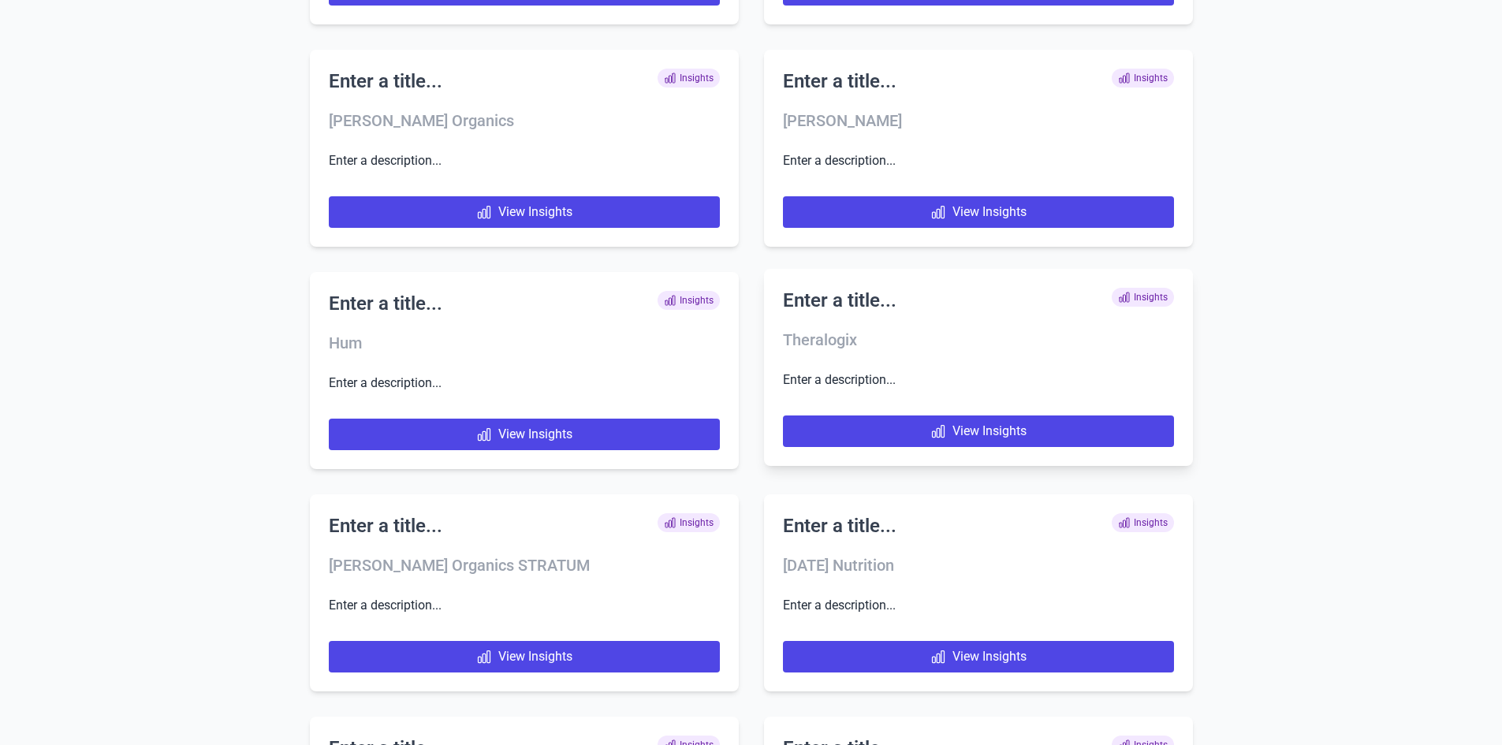
scroll to position [3232, 0]
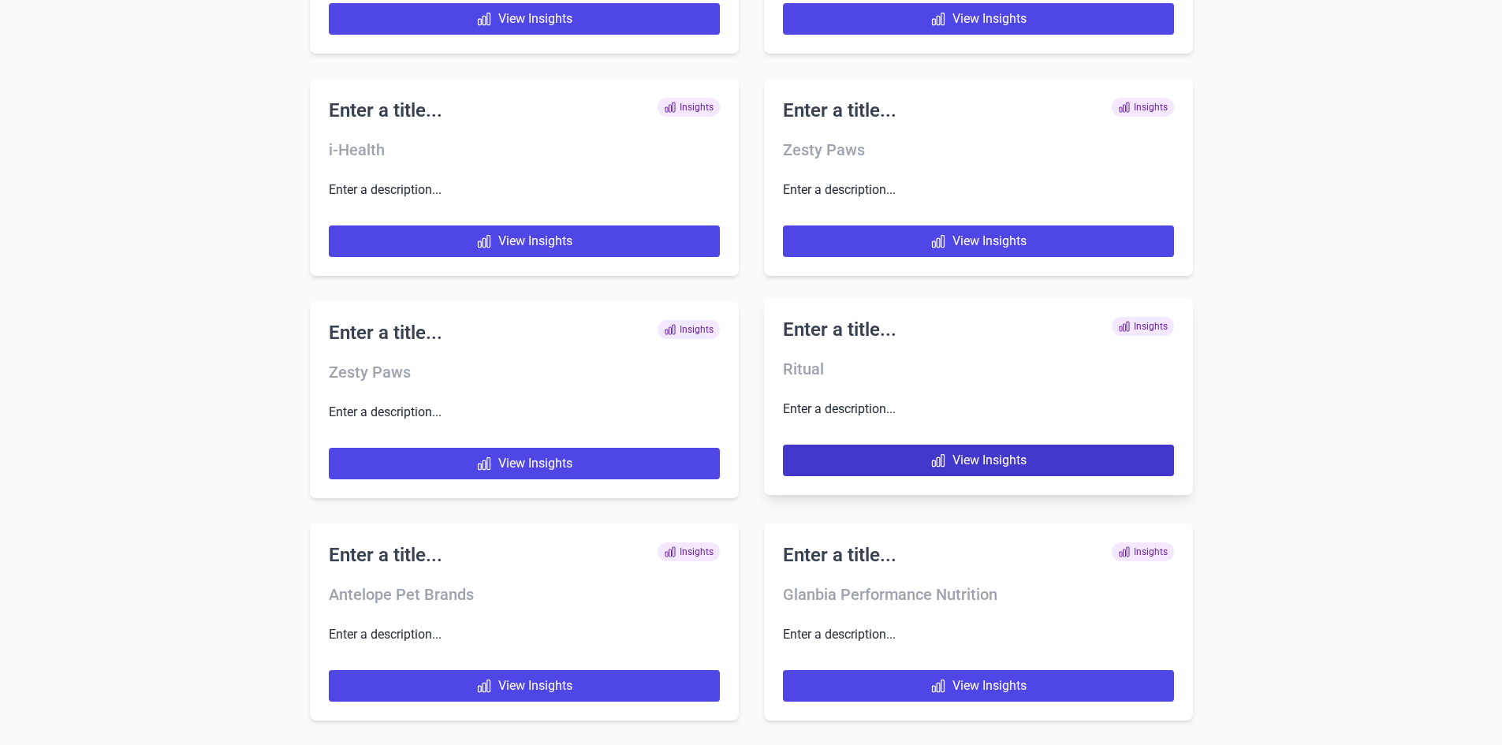
click at [859, 456] on link "View Insights" at bounding box center [978, 461] width 391 height 32
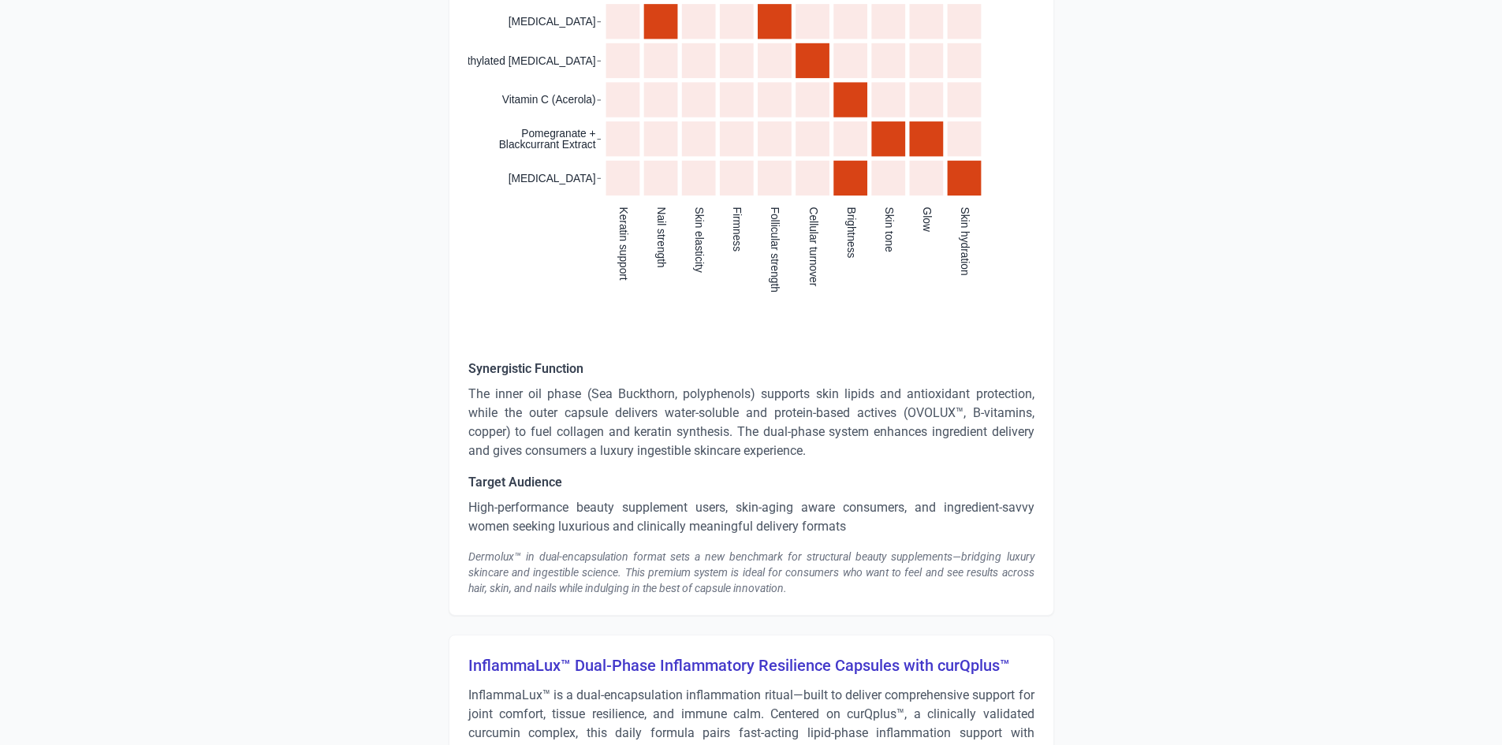
scroll to position [2444, 0]
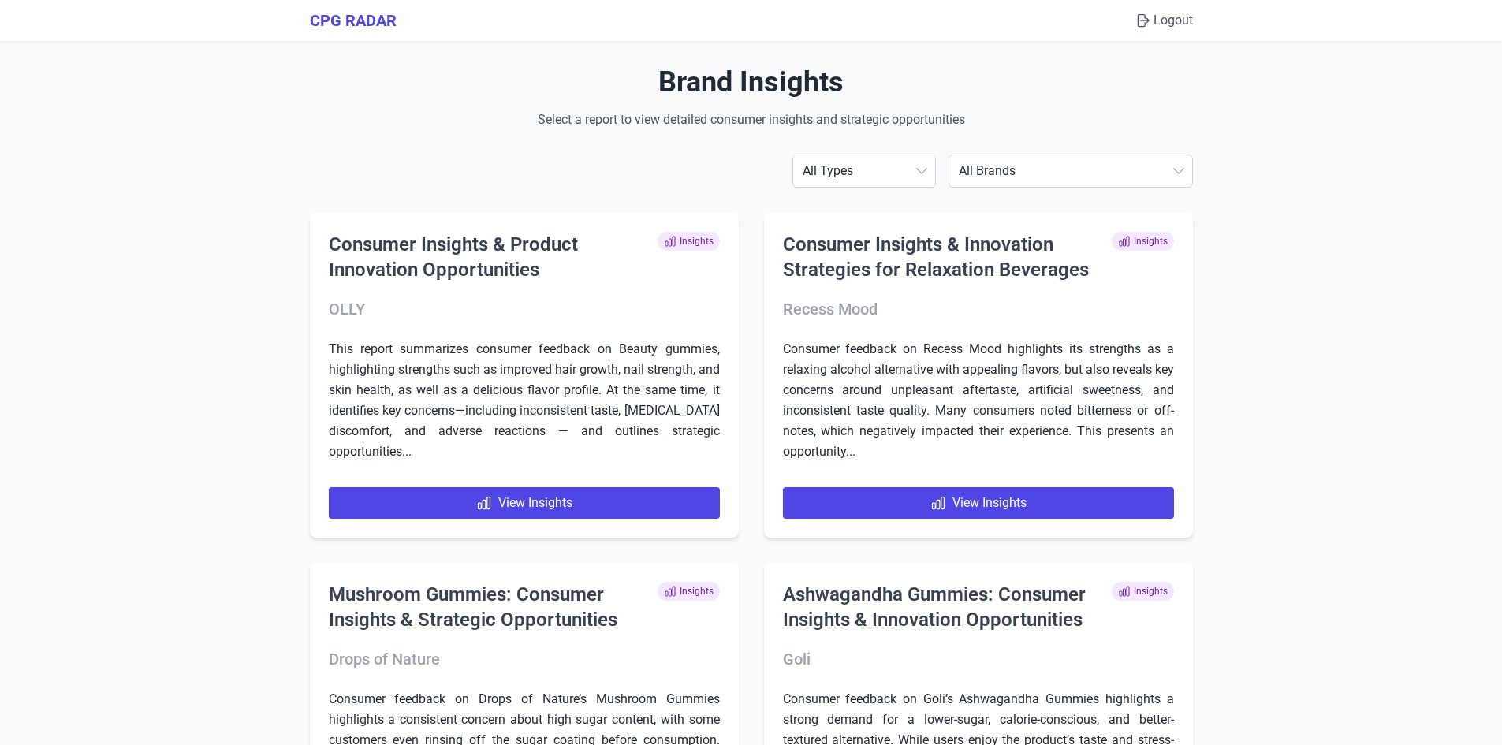
scroll to position [6297, 0]
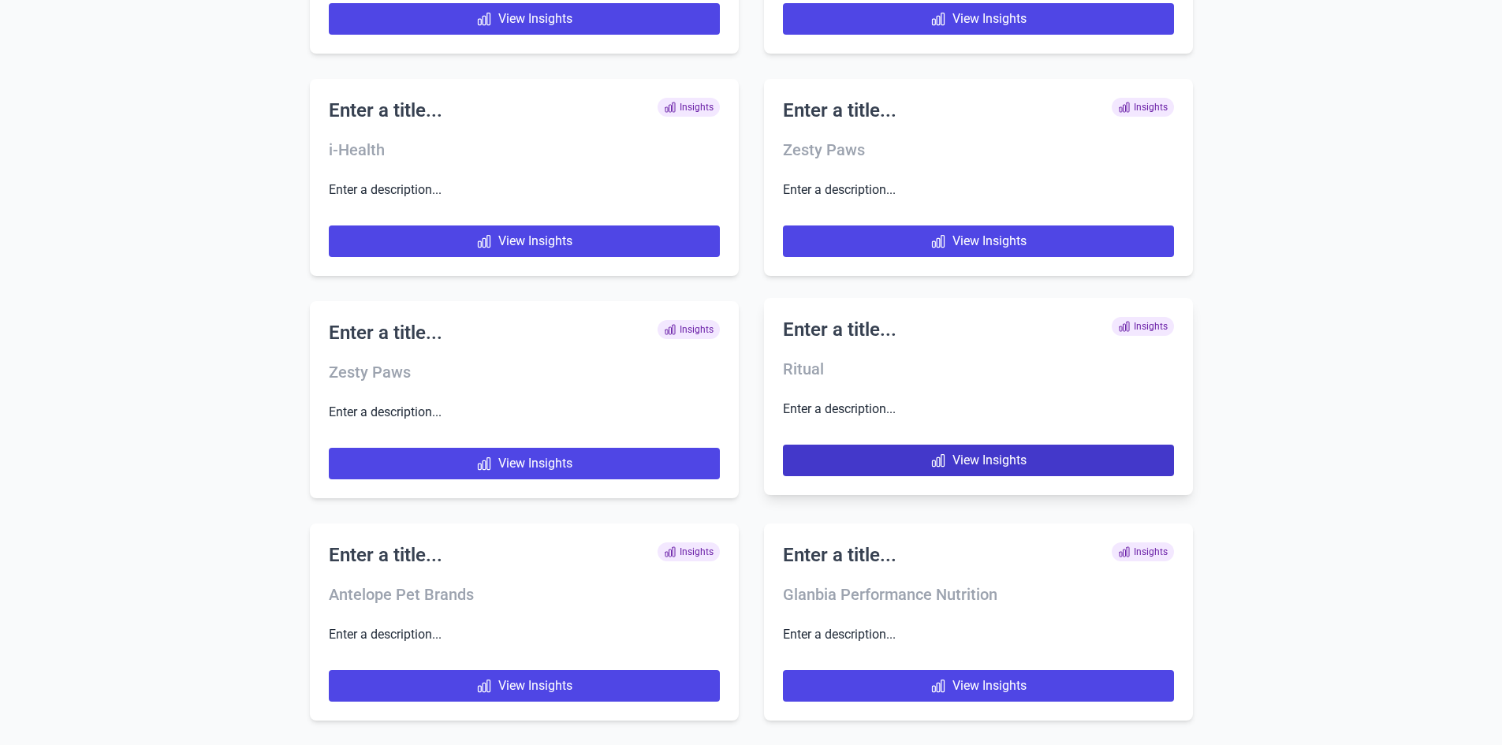
click at [898, 447] on link "View Insights" at bounding box center [978, 461] width 391 height 32
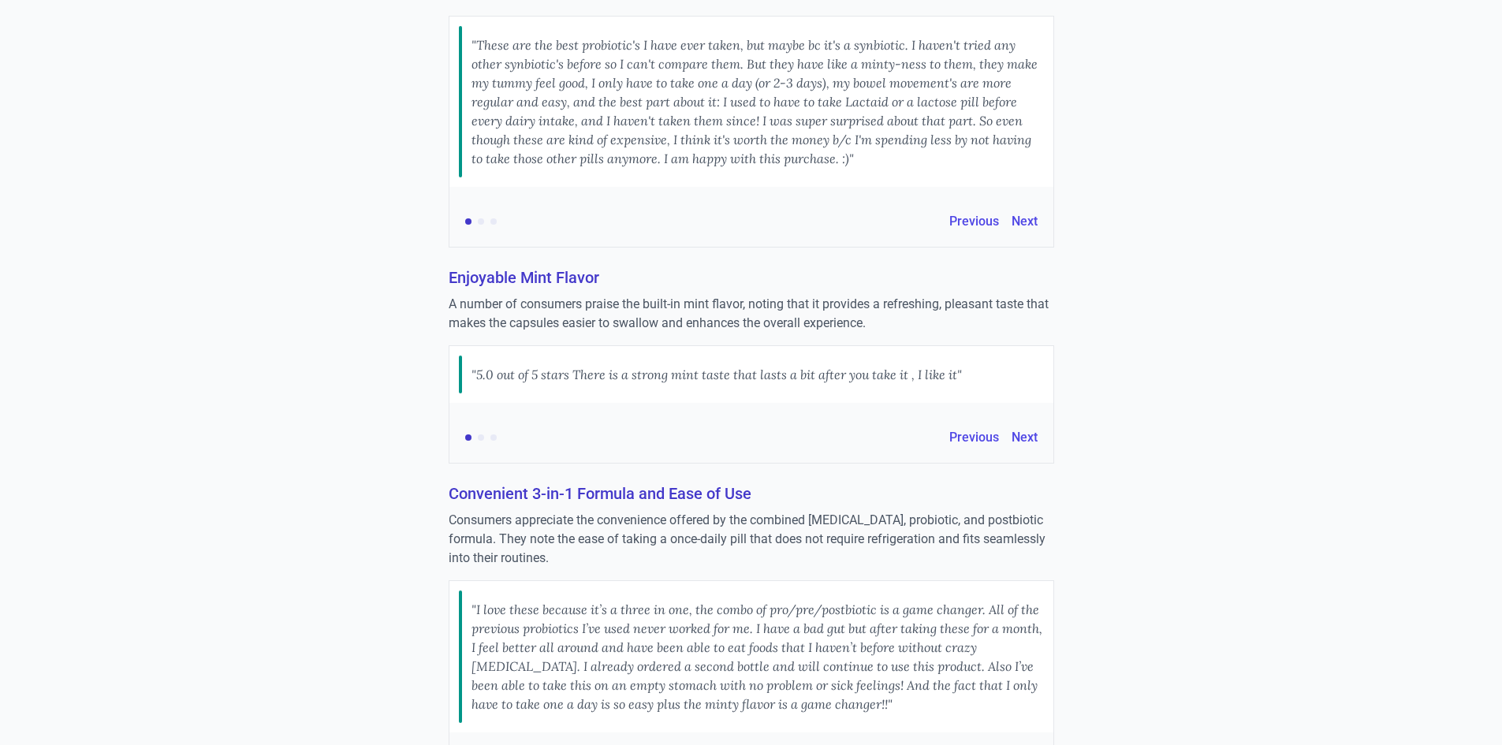
scroll to position [79, 0]
